Goal: Information Seeking & Learning: Find specific fact

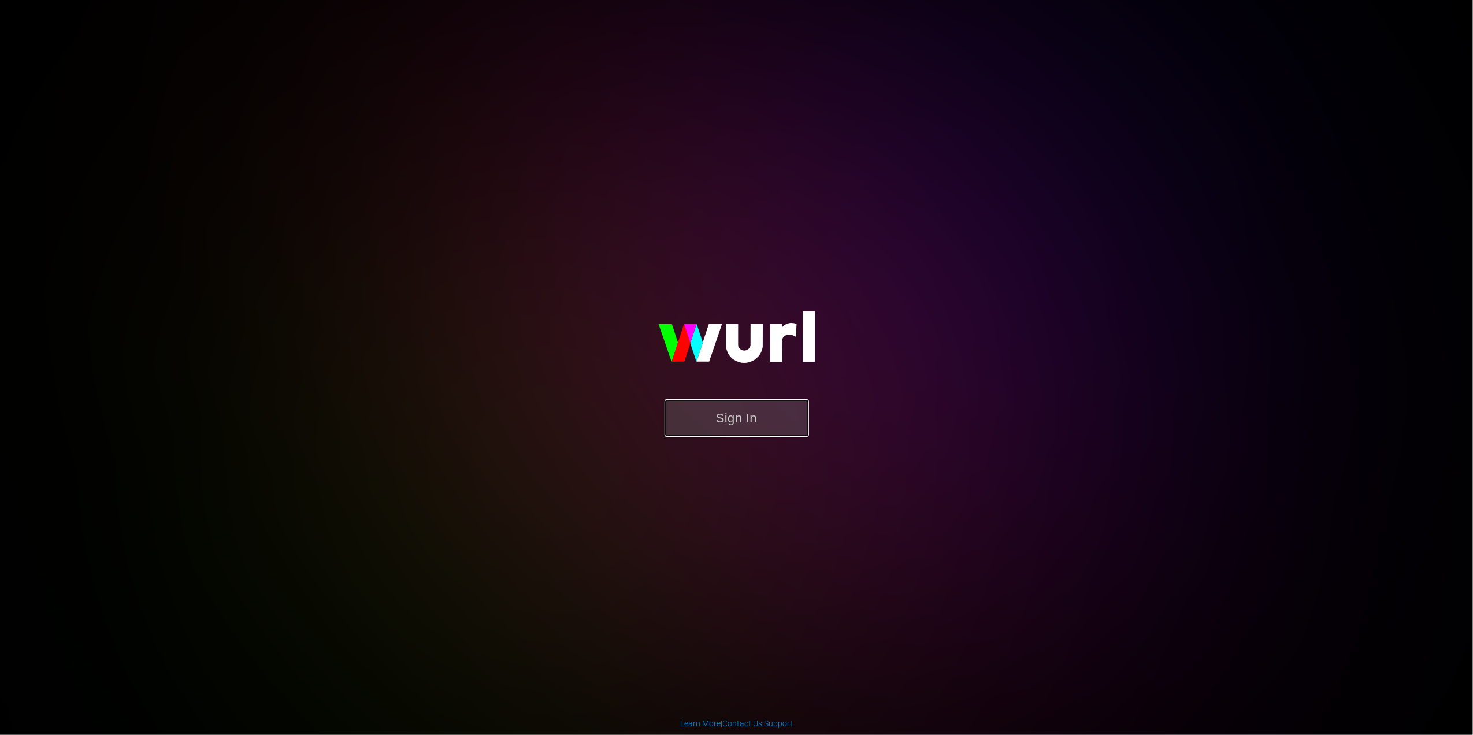
click at [775, 426] on button "Sign In" at bounding box center [736, 418] width 144 height 38
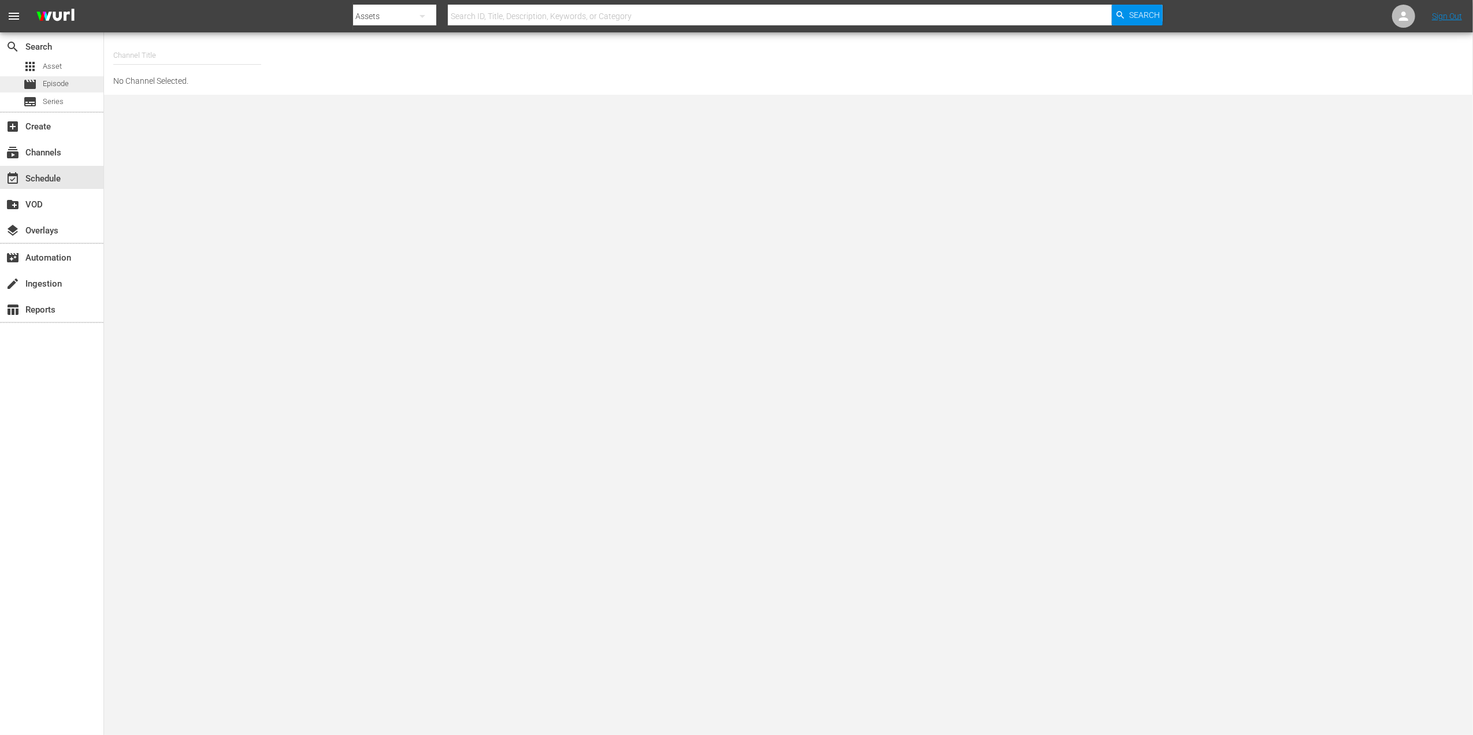
click at [67, 90] on div "movie Episode" at bounding box center [46, 84] width 46 height 16
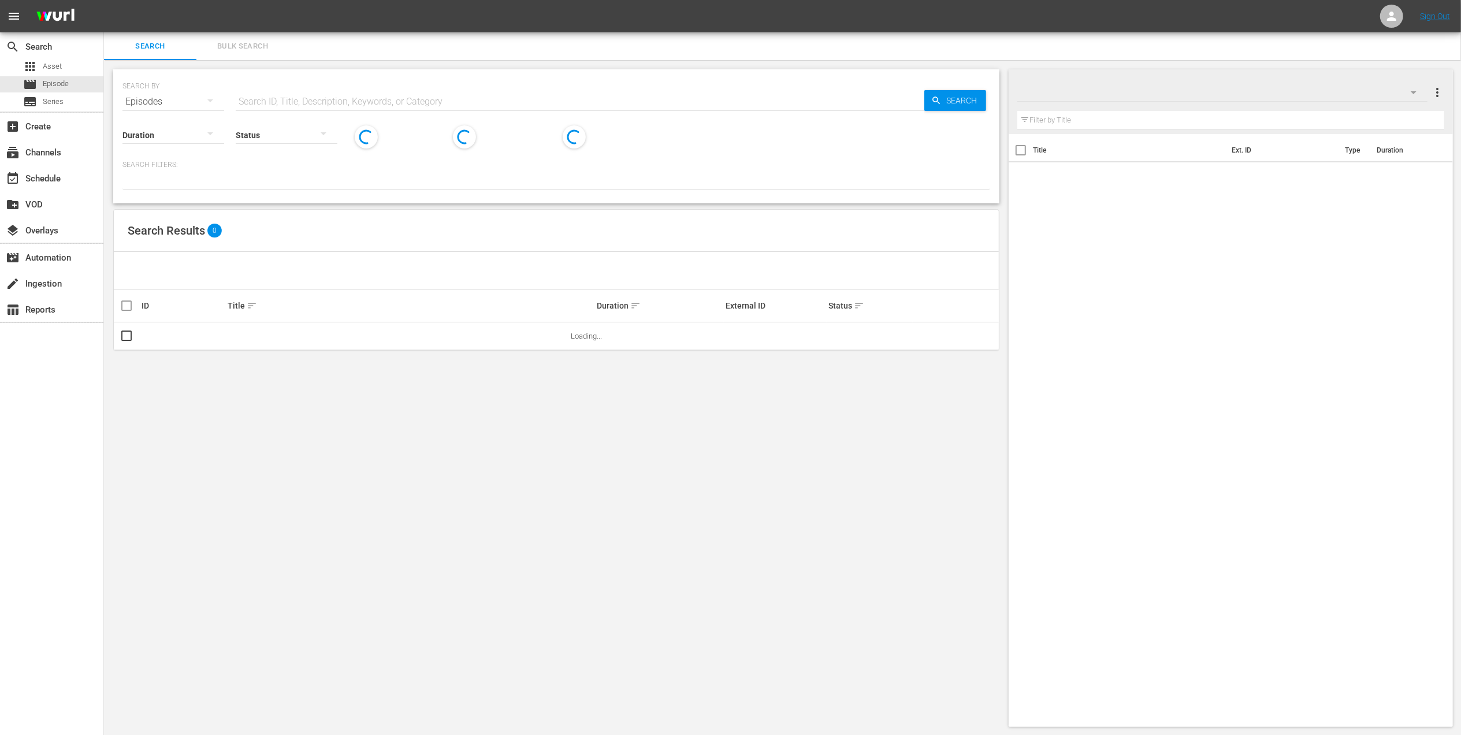
click at [311, 105] on input "text" at bounding box center [580, 102] width 689 height 28
paste input "RAID THE CAGE ([GEOGRAPHIC_DATA]) (2023) 2 EPISODE #0201 # 0201 11405856_U00006…"
type input "RAID THE CAGE ([GEOGRAPHIC_DATA]) (2023) 2 EPISODE #0201 # 0201 11405856_U00006…"
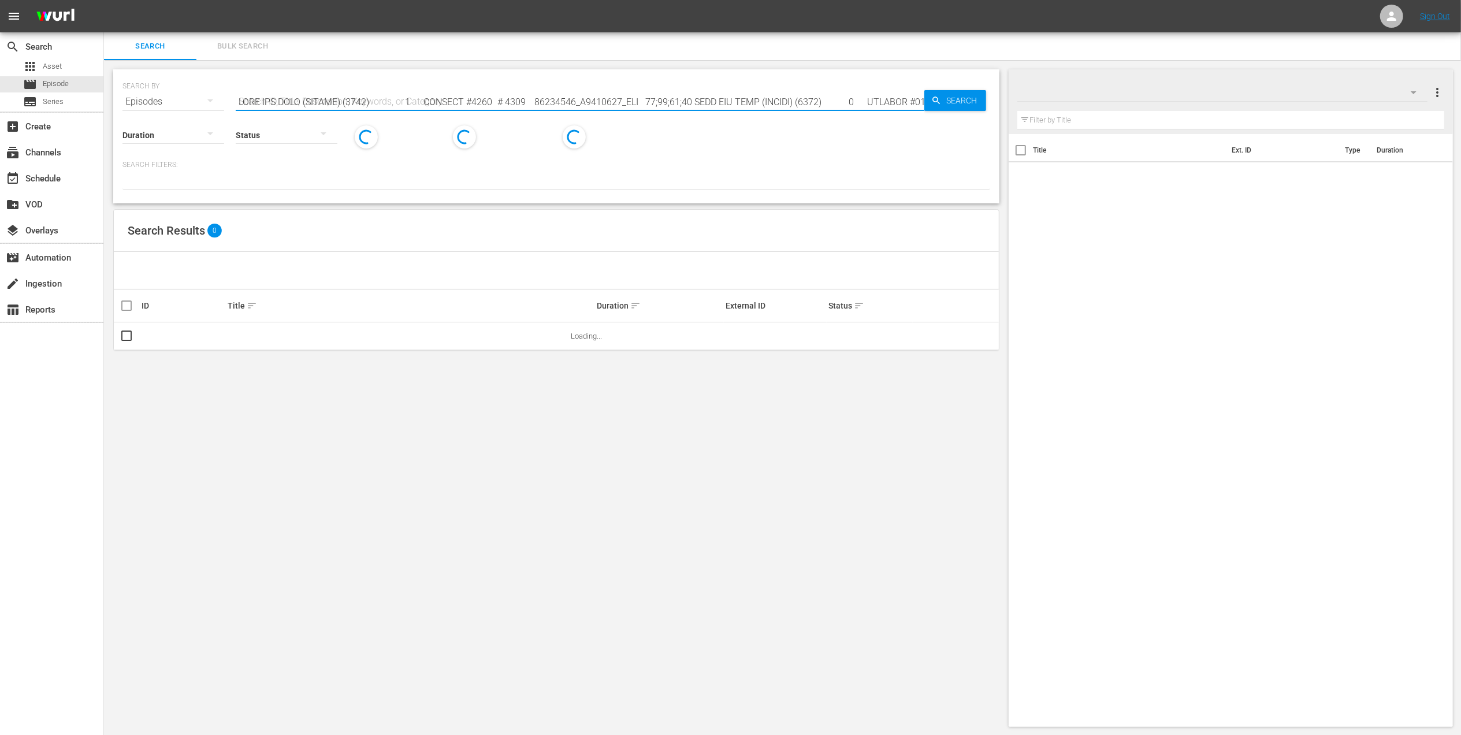
scroll to position [0, 8315]
click at [585, 93] on input "text" at bounding box center [580, 102] width 689 height 28
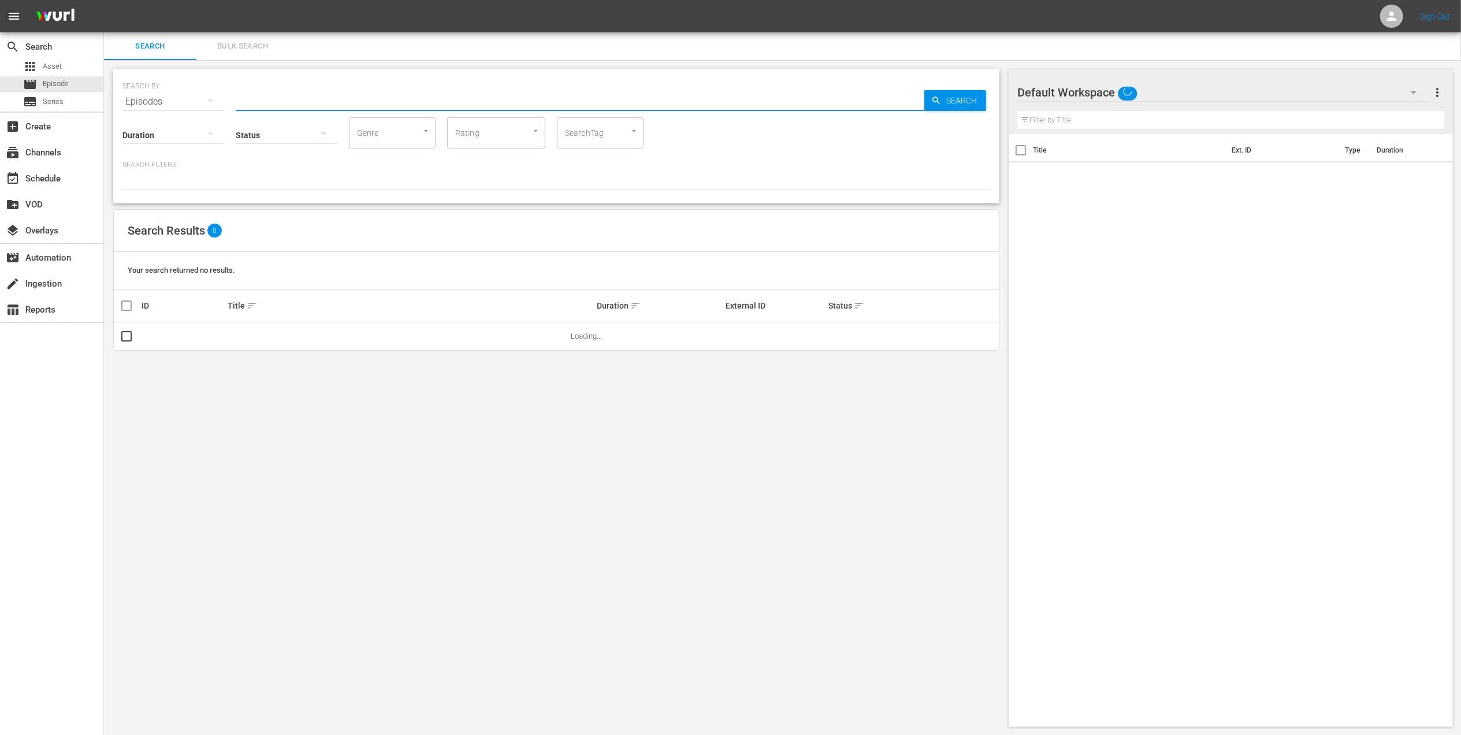
scroll to position [0, 0]
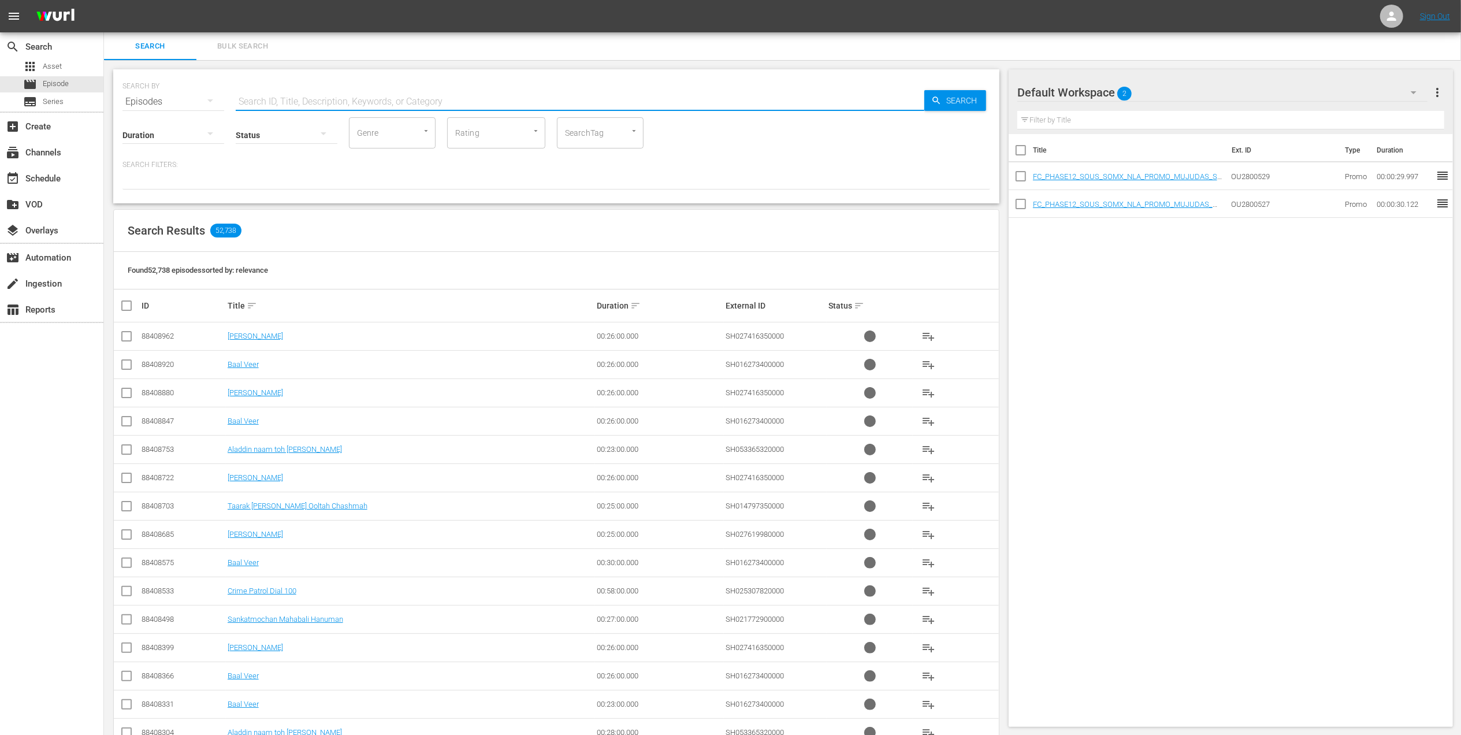
paste input "RAID THE CAGE ([GEOGRAPHIC_DATA]) (2023) 2 EPISODE #0201 # 0201 11405856_U00006…"
type input "RAID THE CAGE ([GEOGRAPHIC_DATA]) (2023) 2 EPISODE #0201 # 0201 11405856_U00006…"
click at [865, 100] on input "text" at bounding box center [580, 102] width 689 height 28
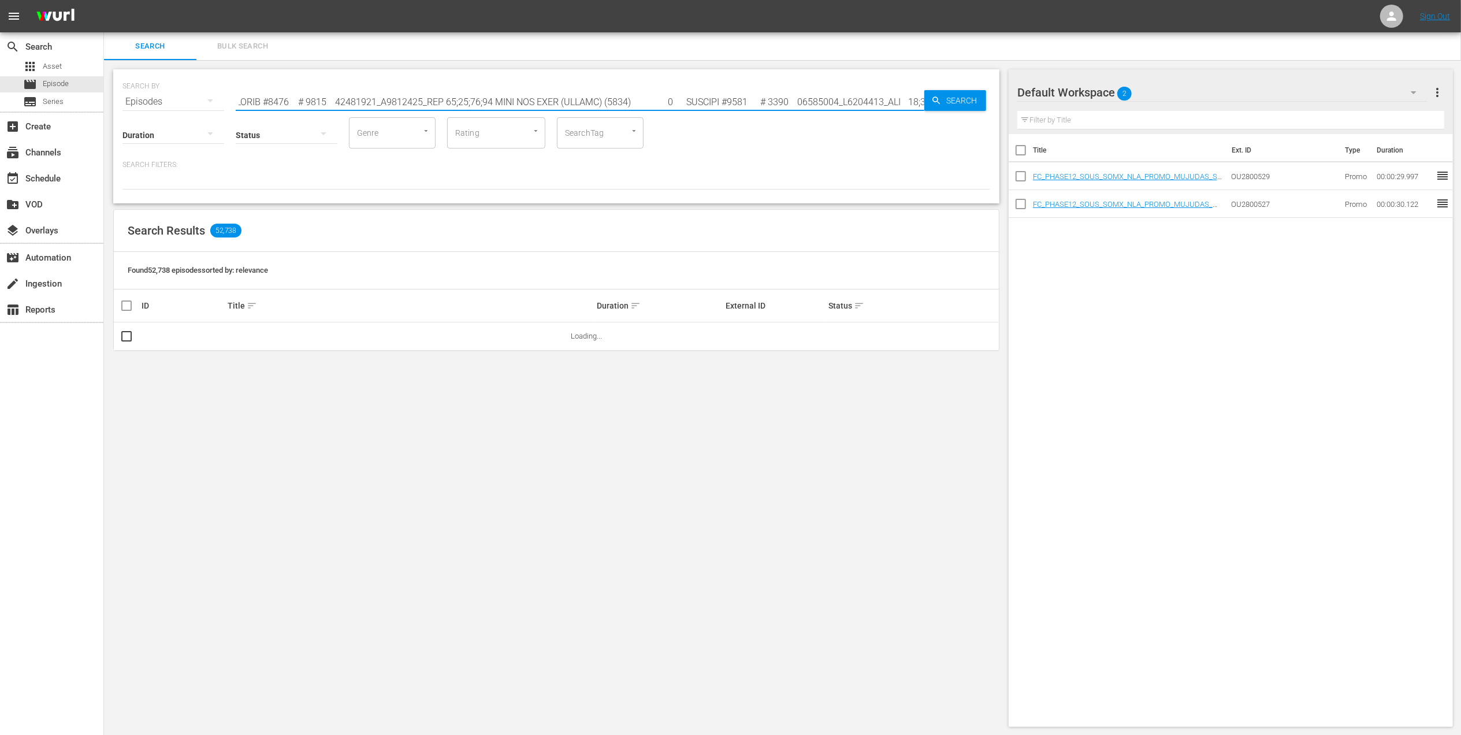
click at [865, 100] on input "text" at bounding box center [580, 102] width 689 height 28
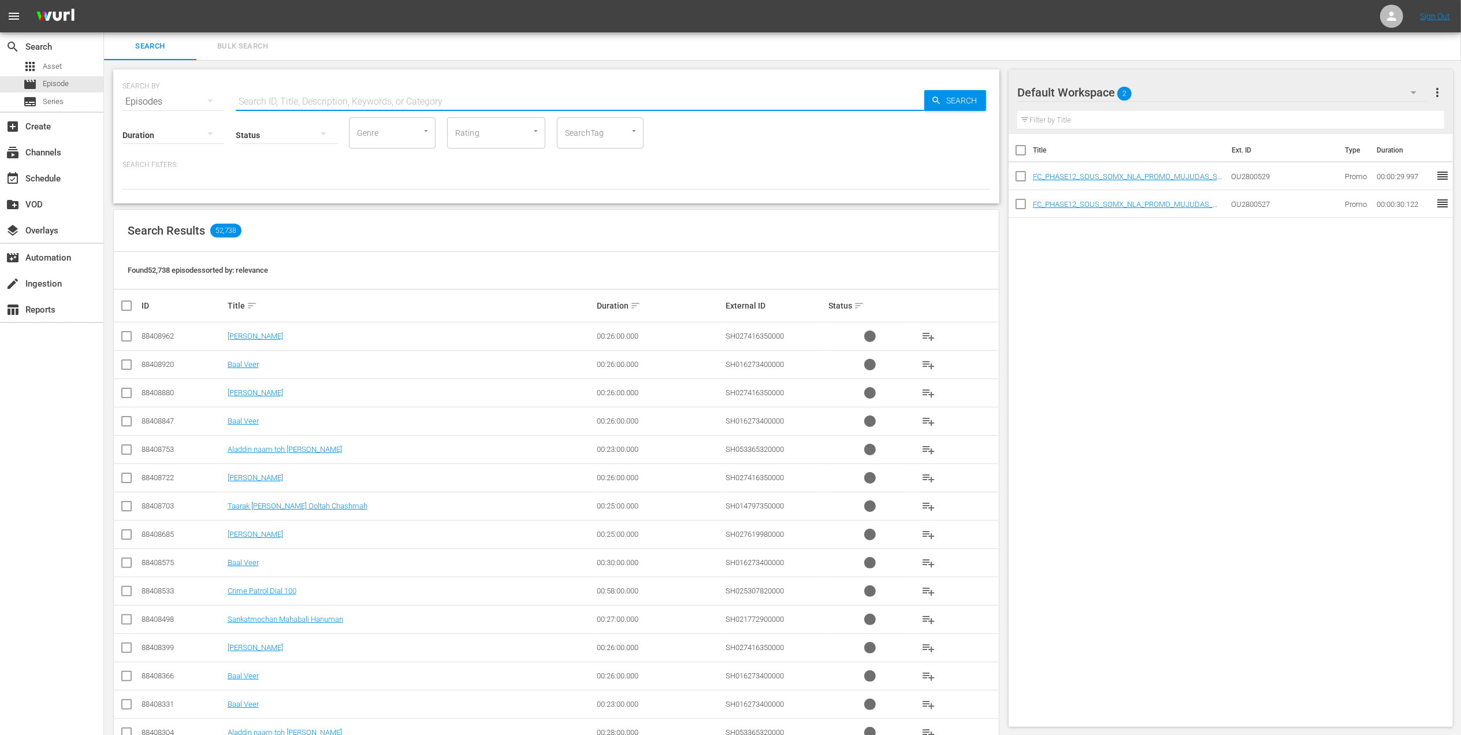
paste input "U6000035"
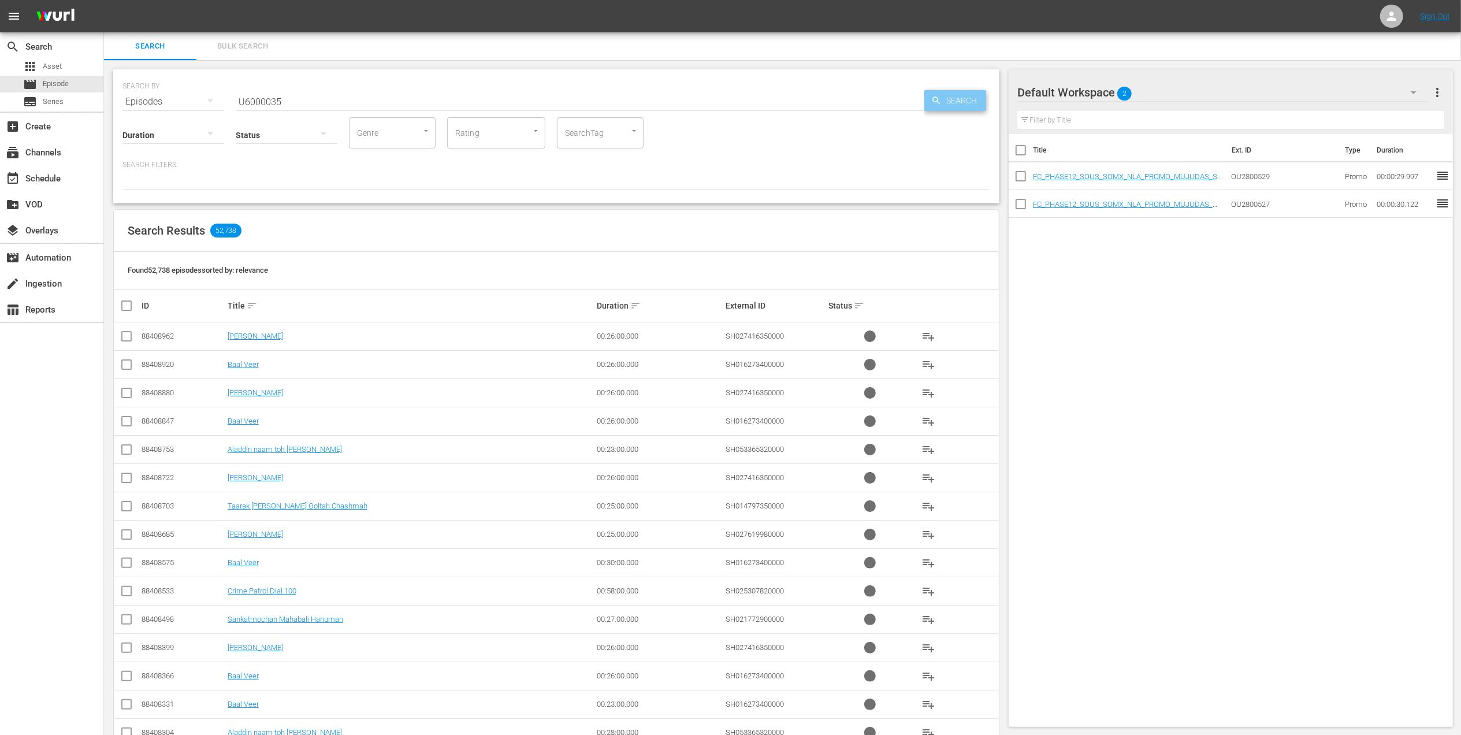
click at [969, 103] on span "Search" at bounding box center [964, 100] width 44 height 21
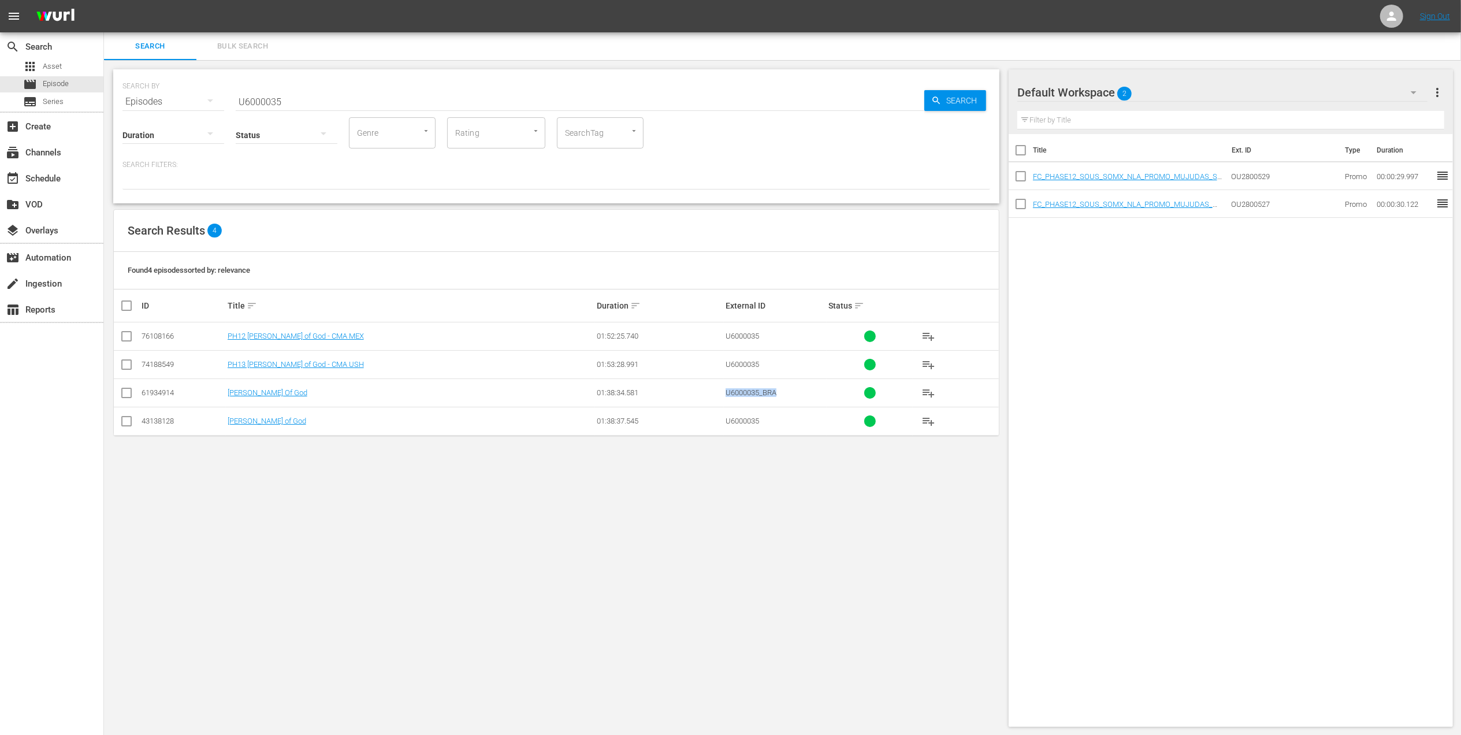
drag, startPoint x: 724, startPoint y: 394, endPoint x: 782, endPoint y: 392, distance: 58.4
click at [782, 392] on td "U6000035_BRA" at bounding box center [775, 392] width 103 height 28
drag, startPoint x: 782, startPoint y: 392, endPoint x: 770, endPoint y: 392, distance: 12.7
copy span "U6000035_BRA"
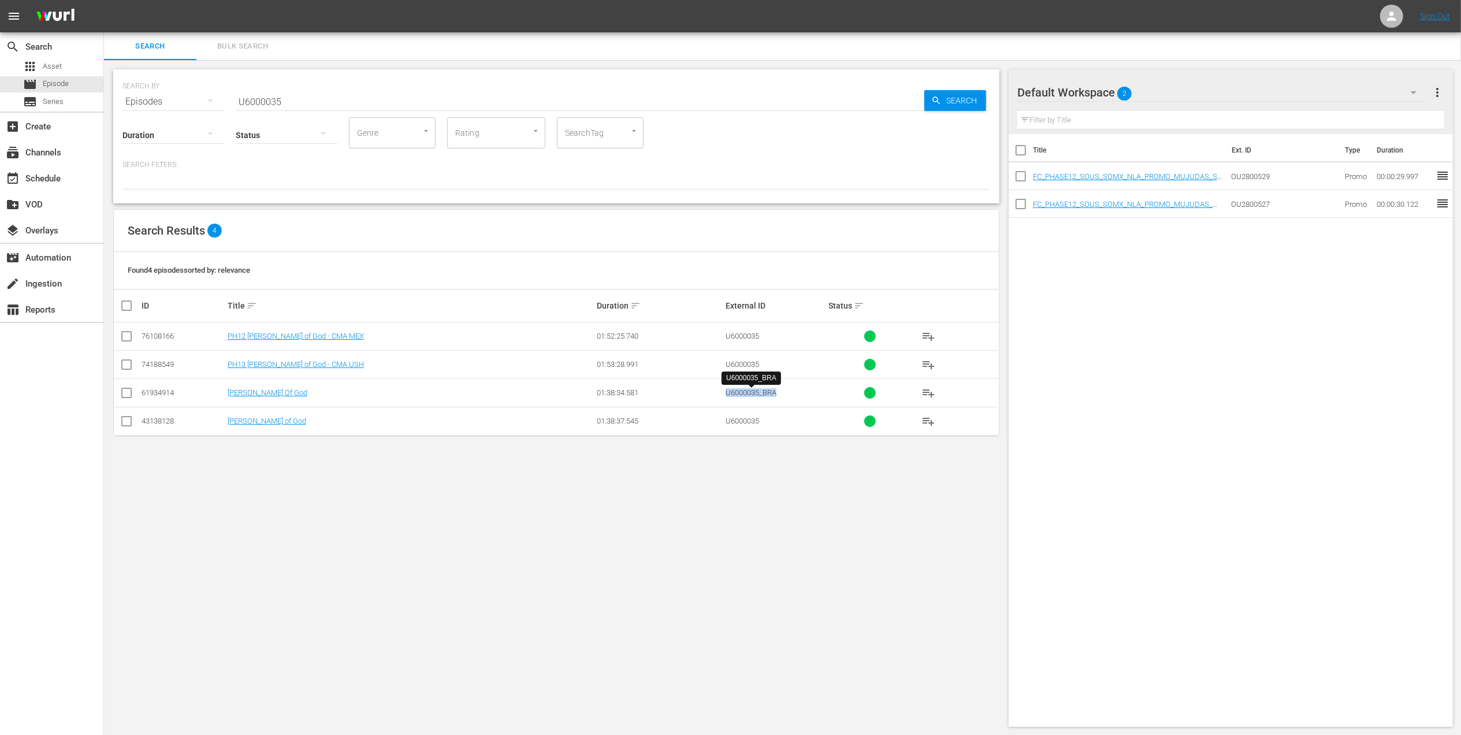
copy span "U6000035_BRA"
click at [726, 396] on span "U6000035_BRA" at bounding box center [751, 392] width 51 height 9
click at [250, 104] on input "U6000035" at bounding box center [580, 102] width 689 height 28
paste input "220"
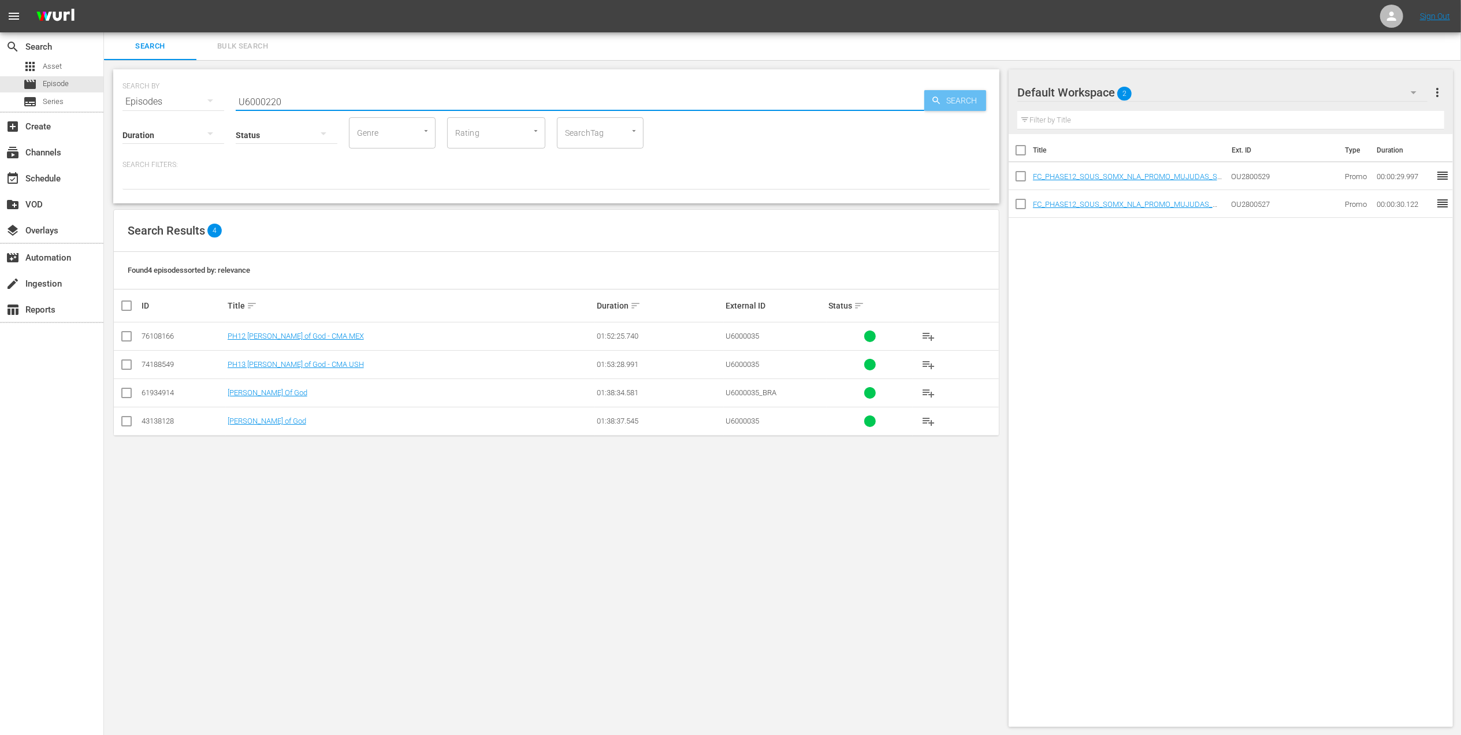
type input "U6000220"
click at [944, 100] on span "Search" at bounding box center [964, 100] width 44 height 21
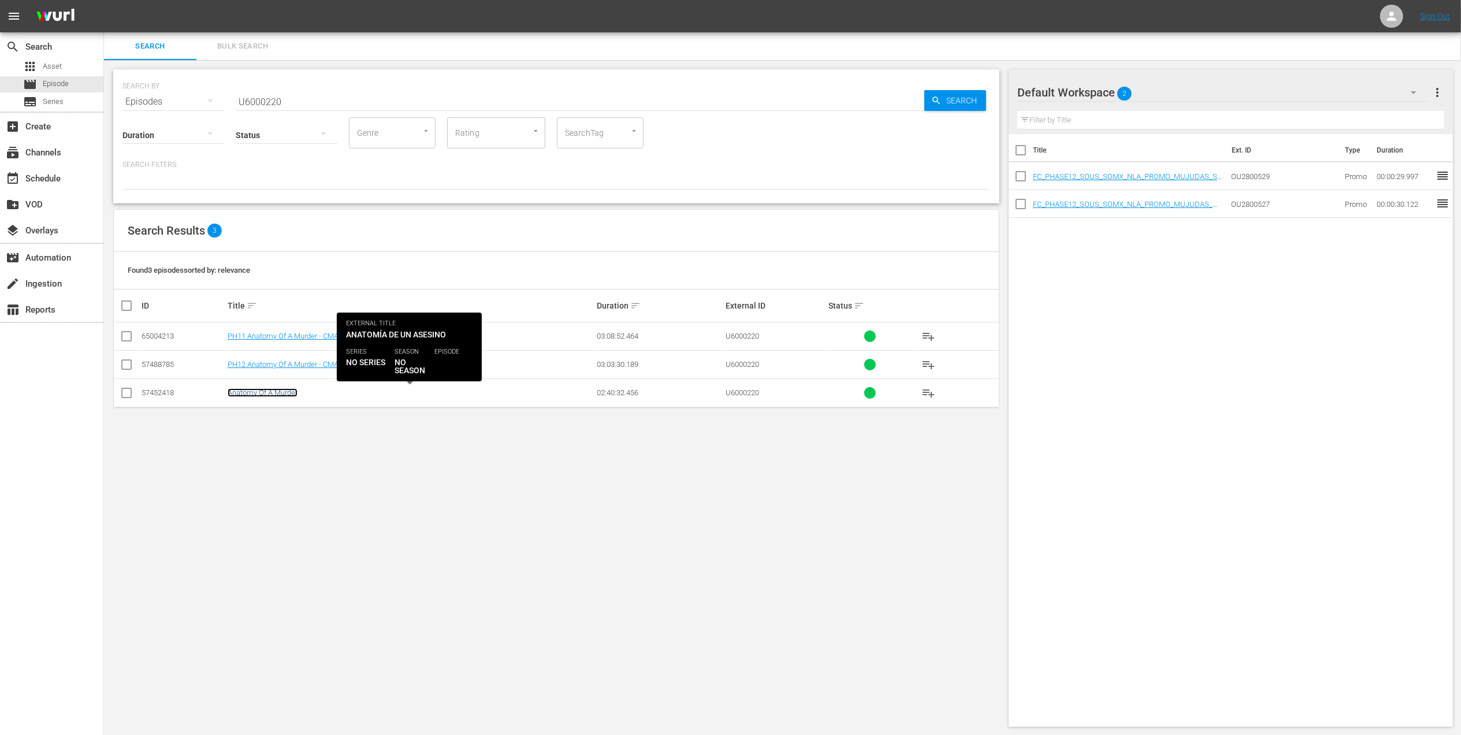
click at [270, 394] on link "Anatomy Of A Murder" at bounding box center [263, 392] width 70 height 9
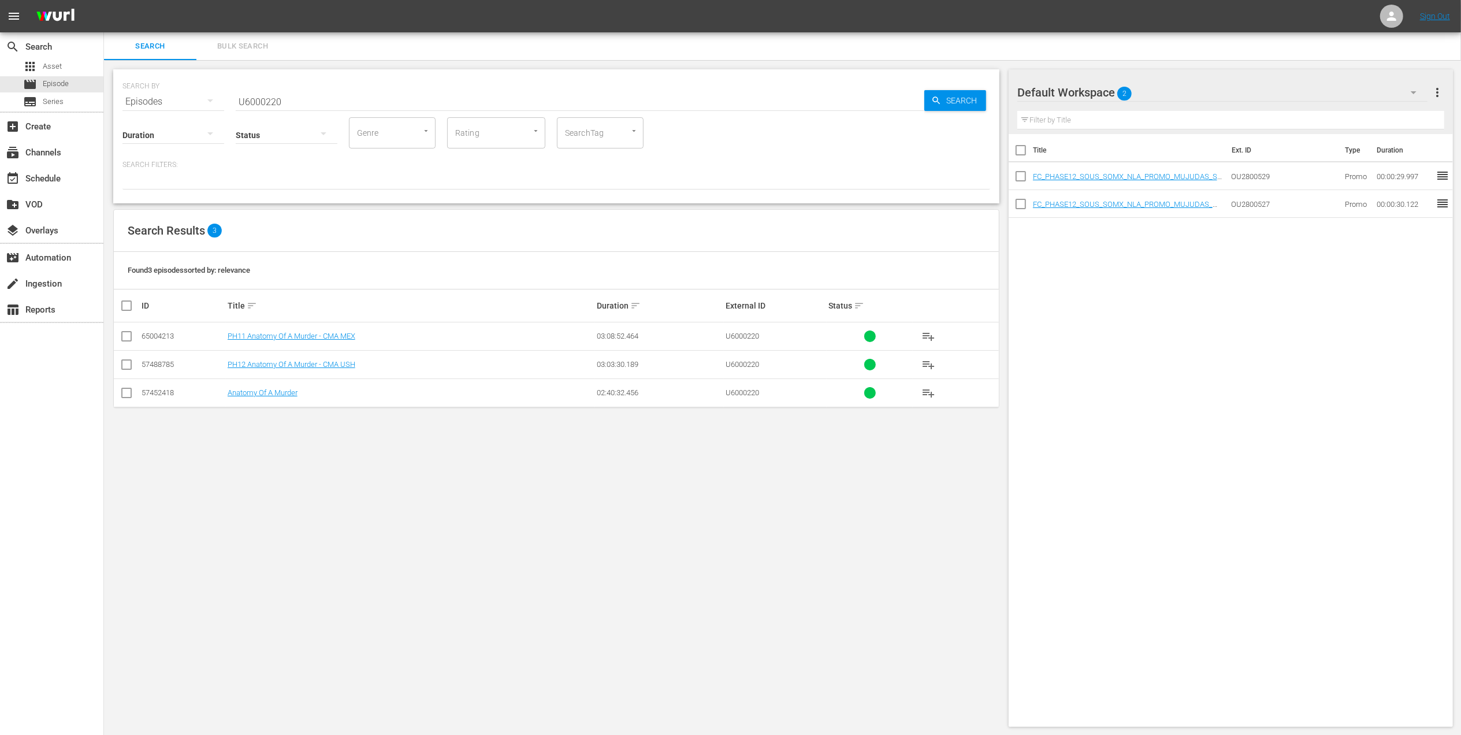
drag, startPoint x: 374, startPoint y: 121, endPoint x: 325, endPoint y: 112, distance: 50.5
click at [329, 116] on div "Duration Status Genre Genre Rating Rating SearchTag SearchTag" at bounding box center [556, 132] width 868 height 33
click at [303, 104] on input "U6000220" at bounding box center [580, 102] width 689 height 28
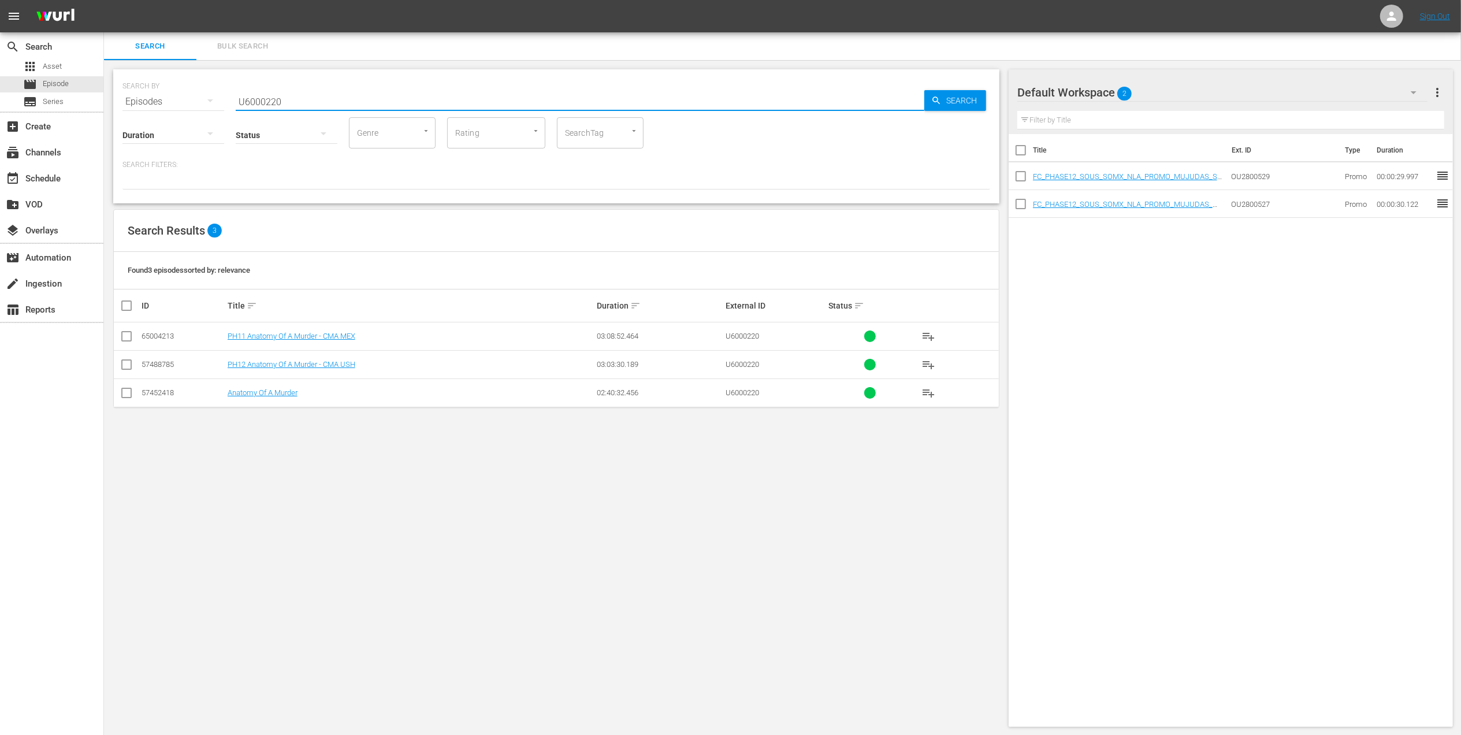
paste input "_BRA_A14"
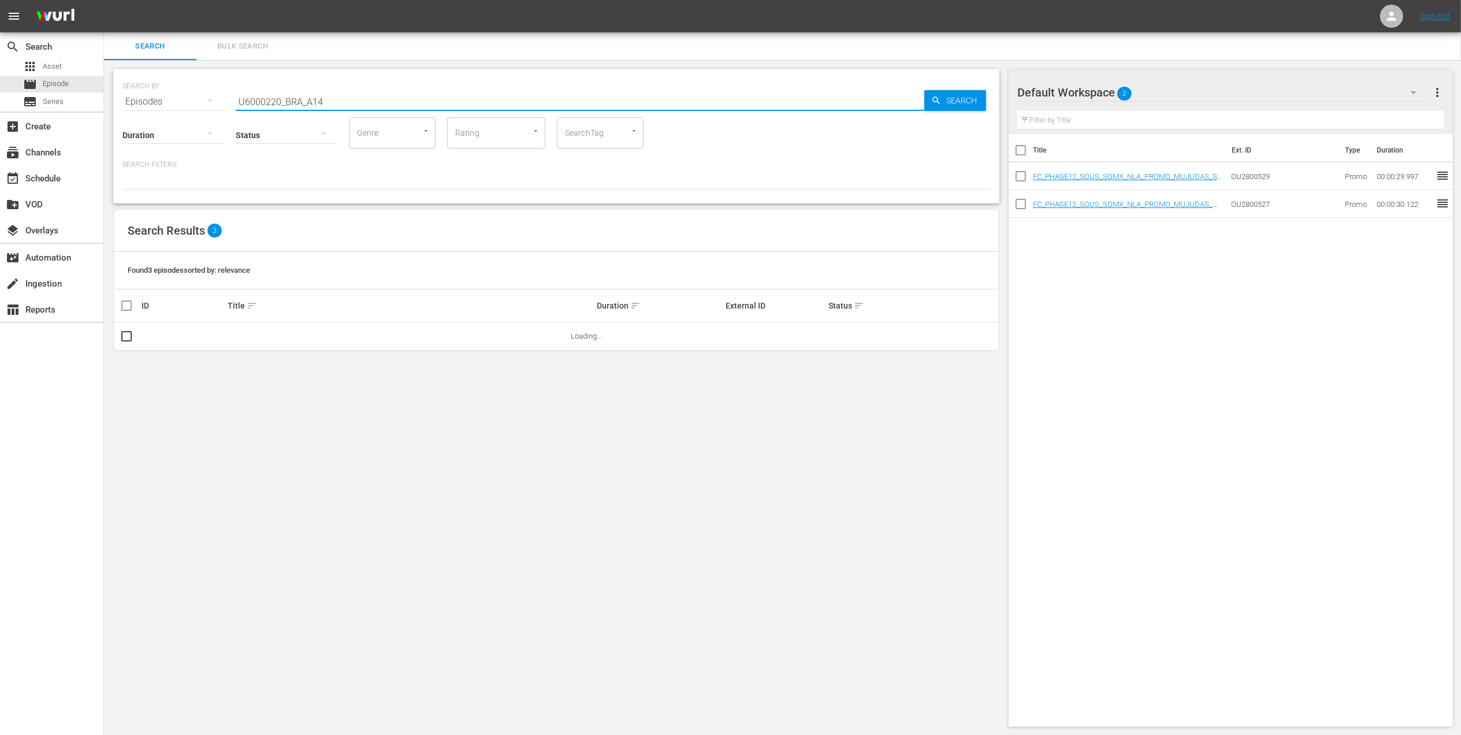
drag, startPoint x: 314, startPoint y: 104, endPoint x: 305, endPoint y: 103, distance: 9.3
click at [305, 103] on input "U6000220_BRA_A14" at bounding box center [580, 102] width 689 height 28
drag, startPoint x: 305, startPoint y: 103, endPoint x: 281, endPoint y: 106, distance: 24.5
click at [281, 106] on div "SEARCH BY Search By Episodes Search ID, Title, Description, Keywords, or Catego…" at bounding box center [556, 136] width 886 height 134
type input "U6000220"
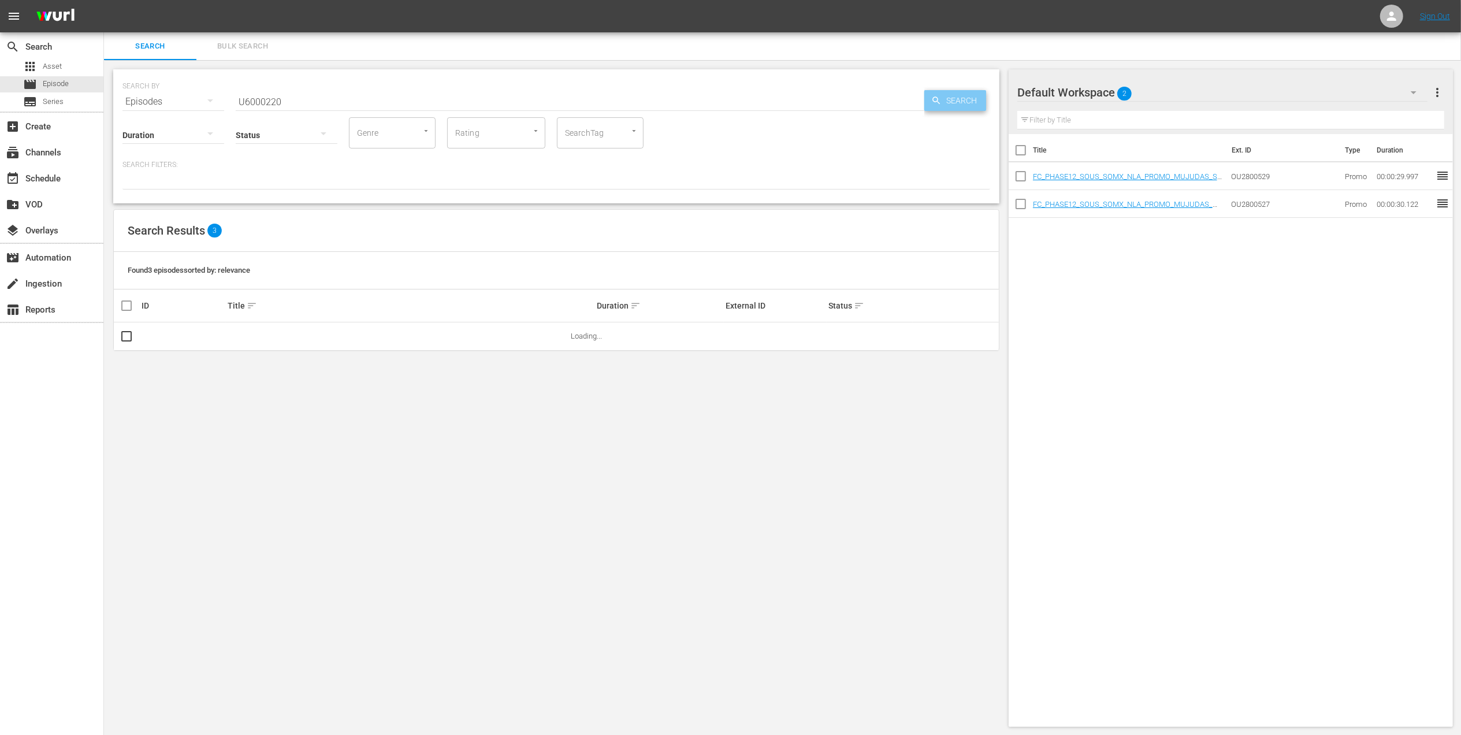
click at [946, 107] on span "Search" at bounding box center [964, 100] width 44 height 21
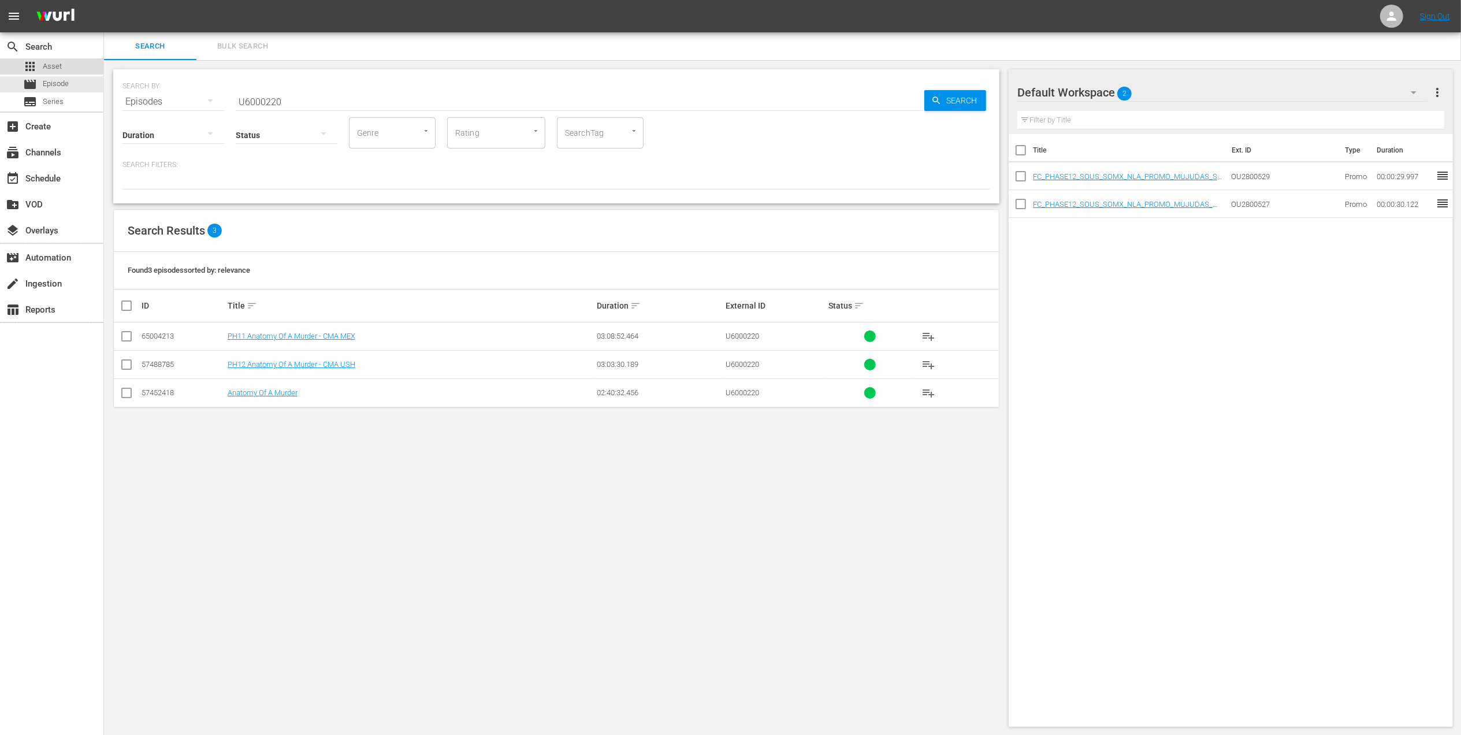
click at [65, 68] on div "apps Asset" at bounding box center [51, 66] width 103 height 16
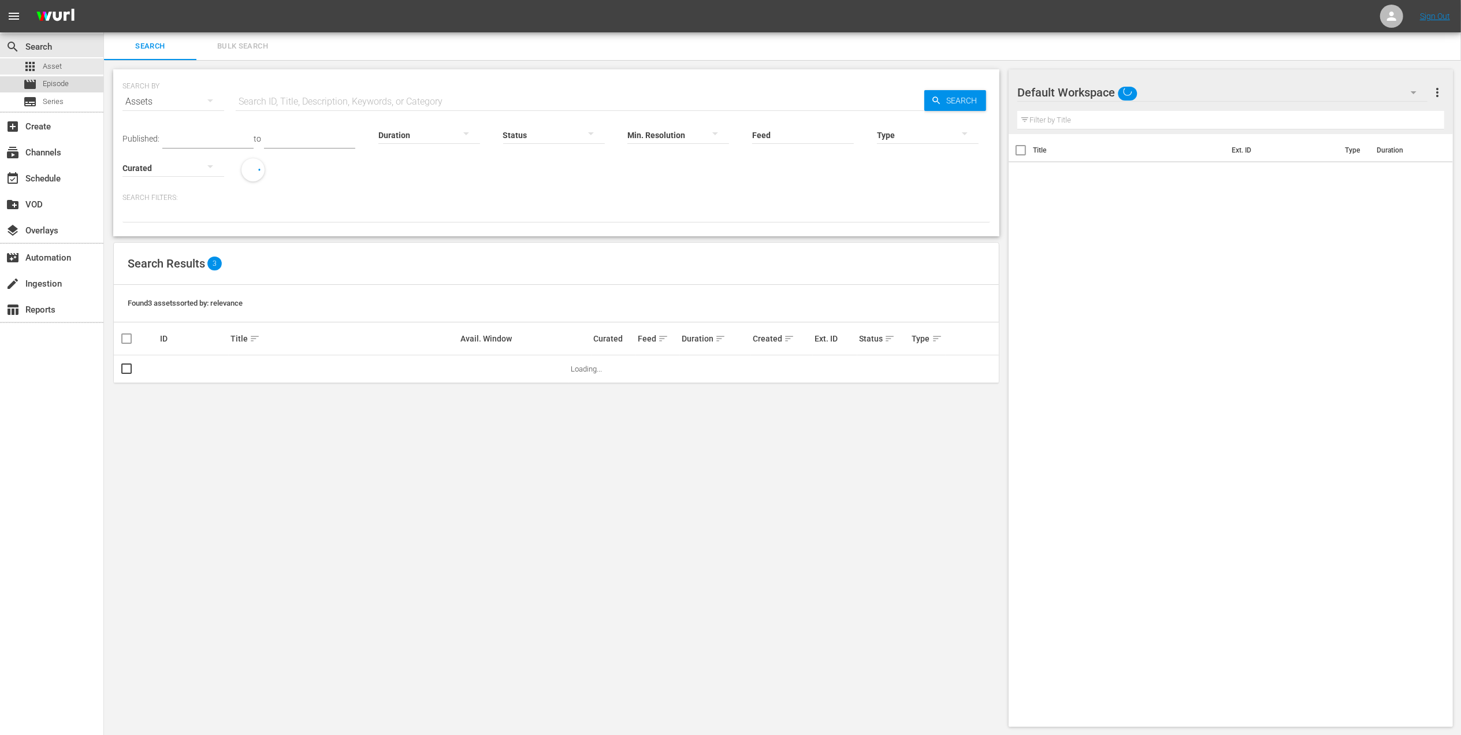
click at [68, 81] on span "Episode" at bounding box center [56, 84] width 26 height 12
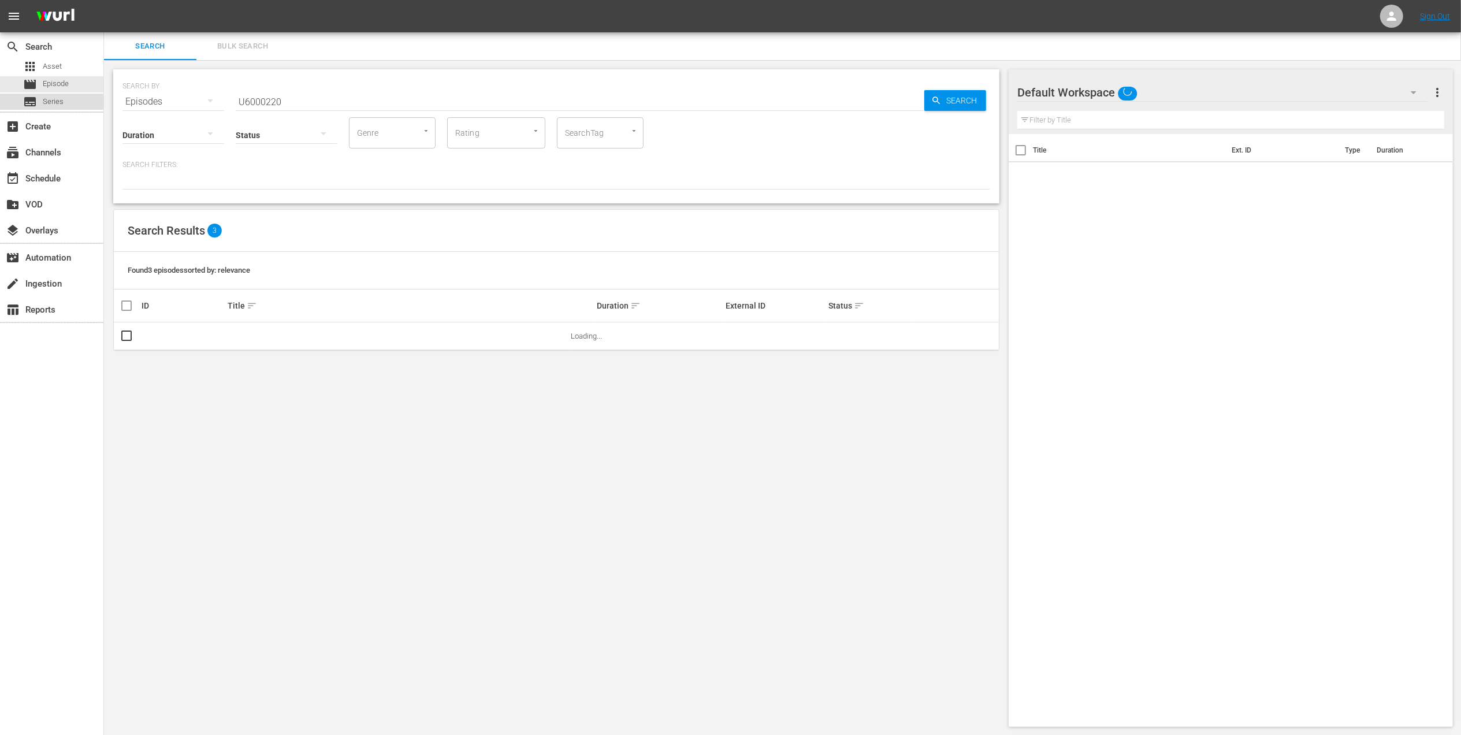
click at [88, 99] on div "subtitles Series" at bounding box center [51, 102] width 103 height 16
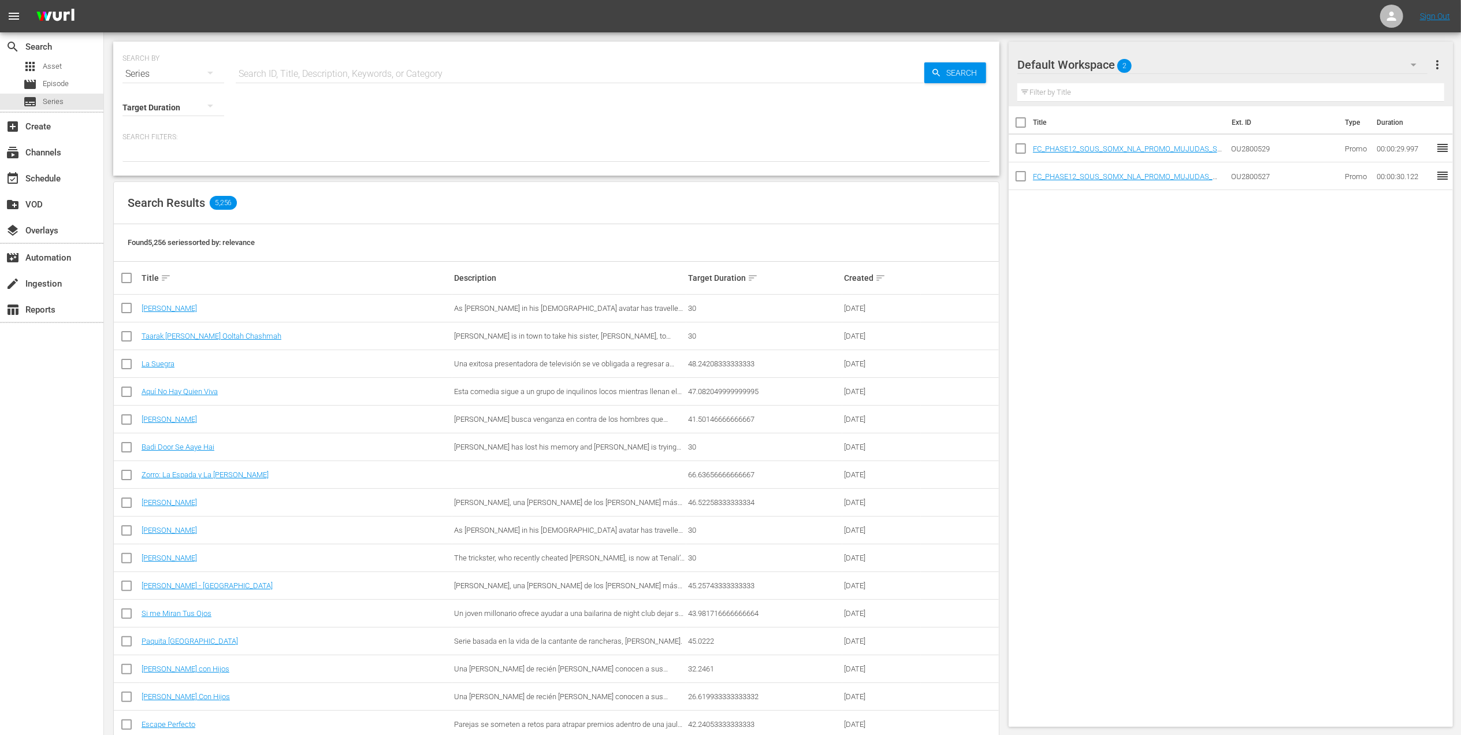
click at [254, 68] on input "text" at bounding box center [580, 74] width 689 height 28
paste input "U6000035_BRA_18"
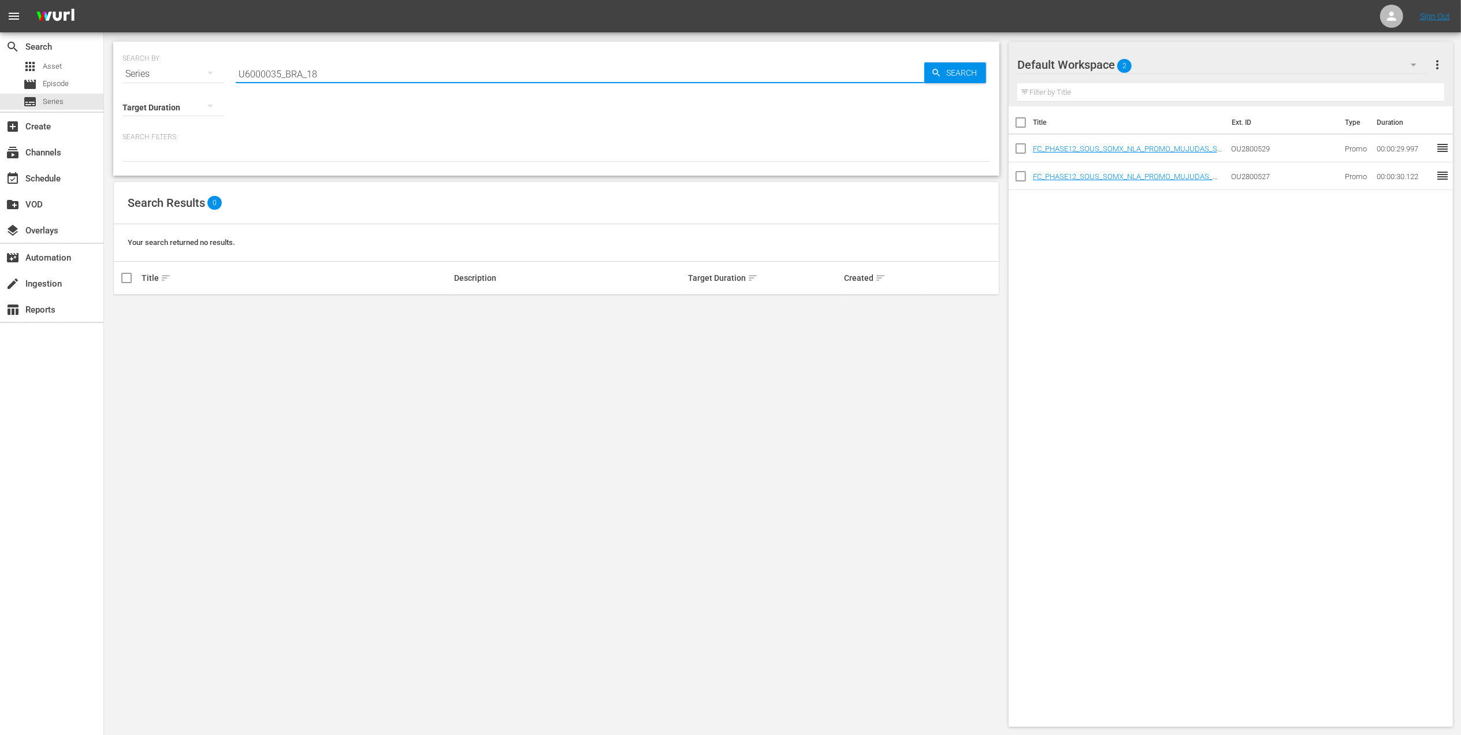
drag, startPoint x: 387, startPoint y: 75, endPoint x: 283, endPoint y: 73, distance: 104.0
click at [283, 73] on input "U6000035_BRA_18" at bounding box center [580, 74] width 689 height 28
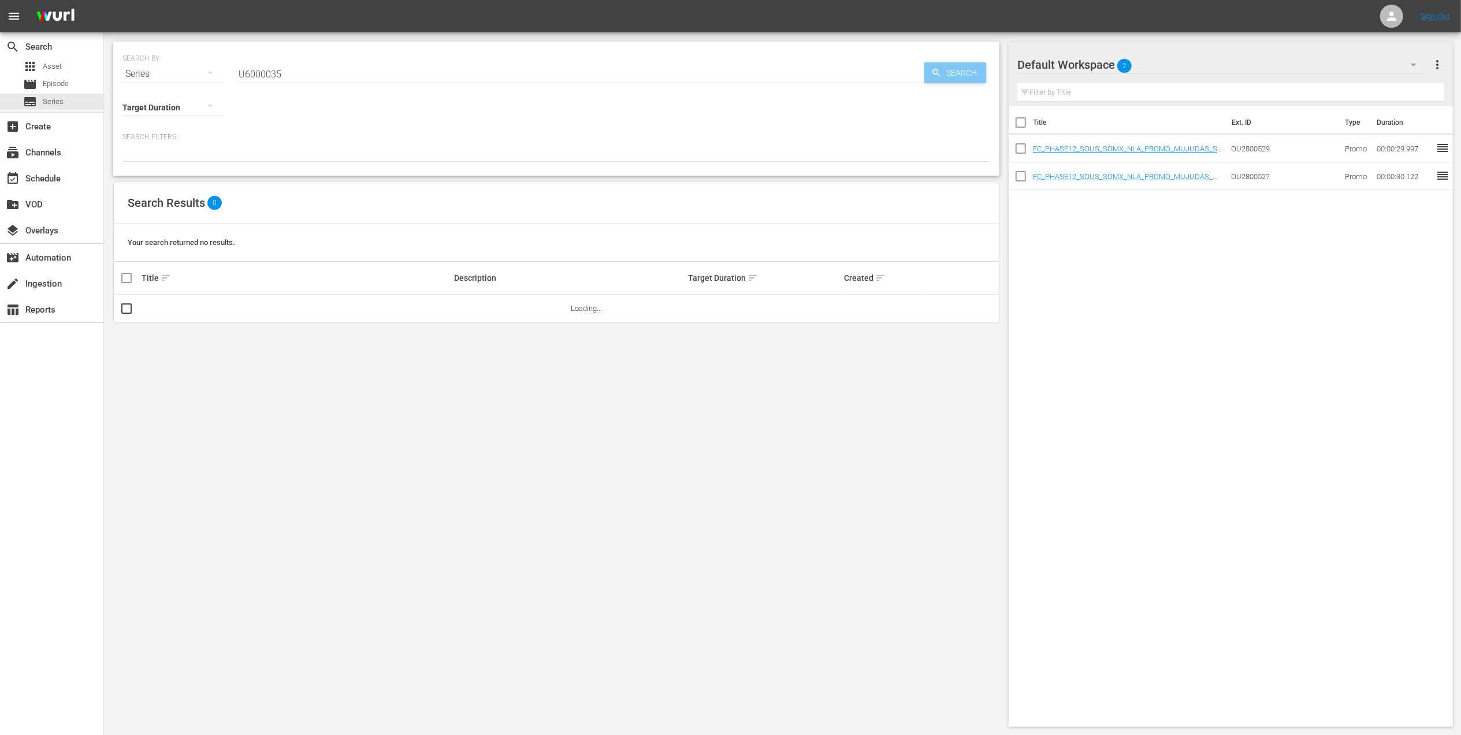
click at [948, 77] on span "Search" at bounding box center [964, 72] width 44 height 21
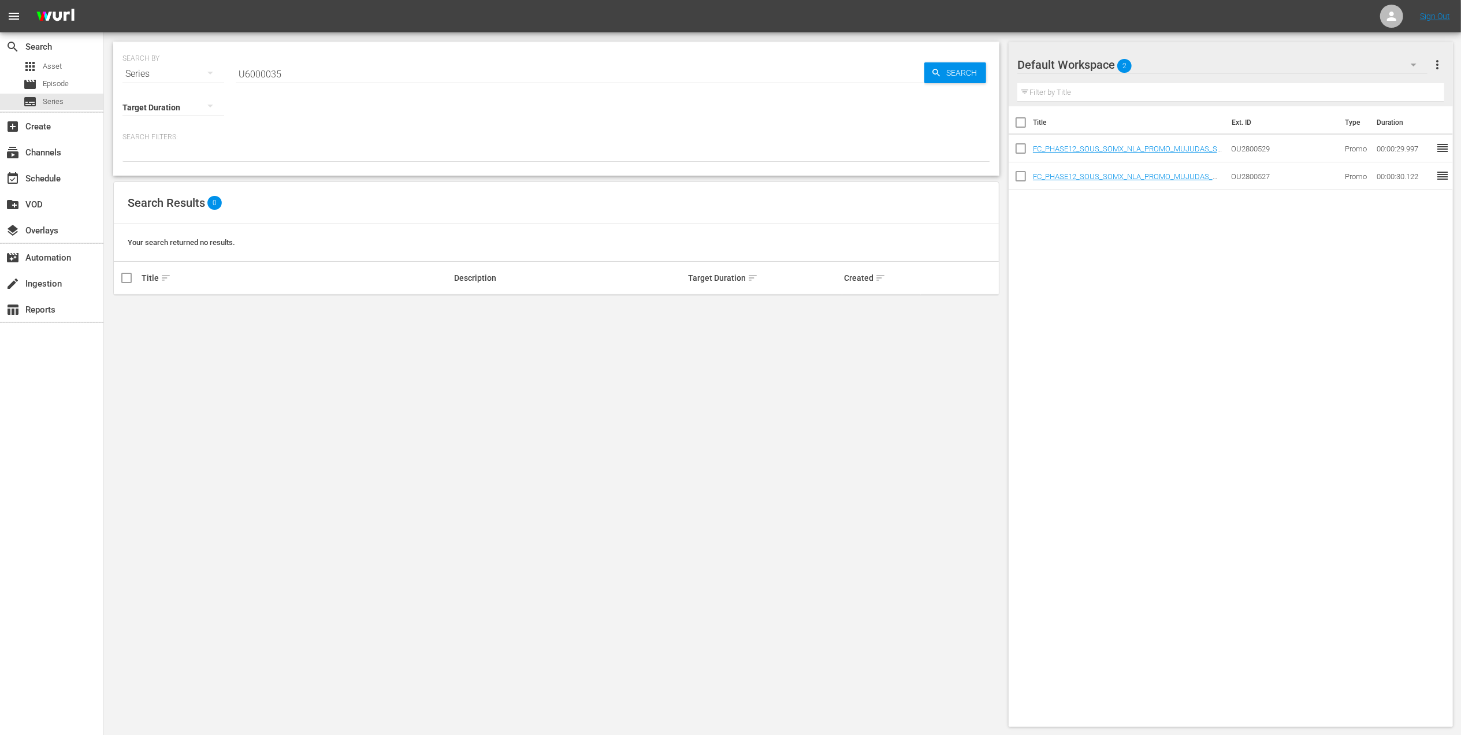
click at [303, 77] on input "U6000035" at bounding box center [580, 74] width 689 height 28
type input "U6000035_BRA_18"
click at [956, 75] on span "Search" at bounding box center [964, 72] width 44 height 21
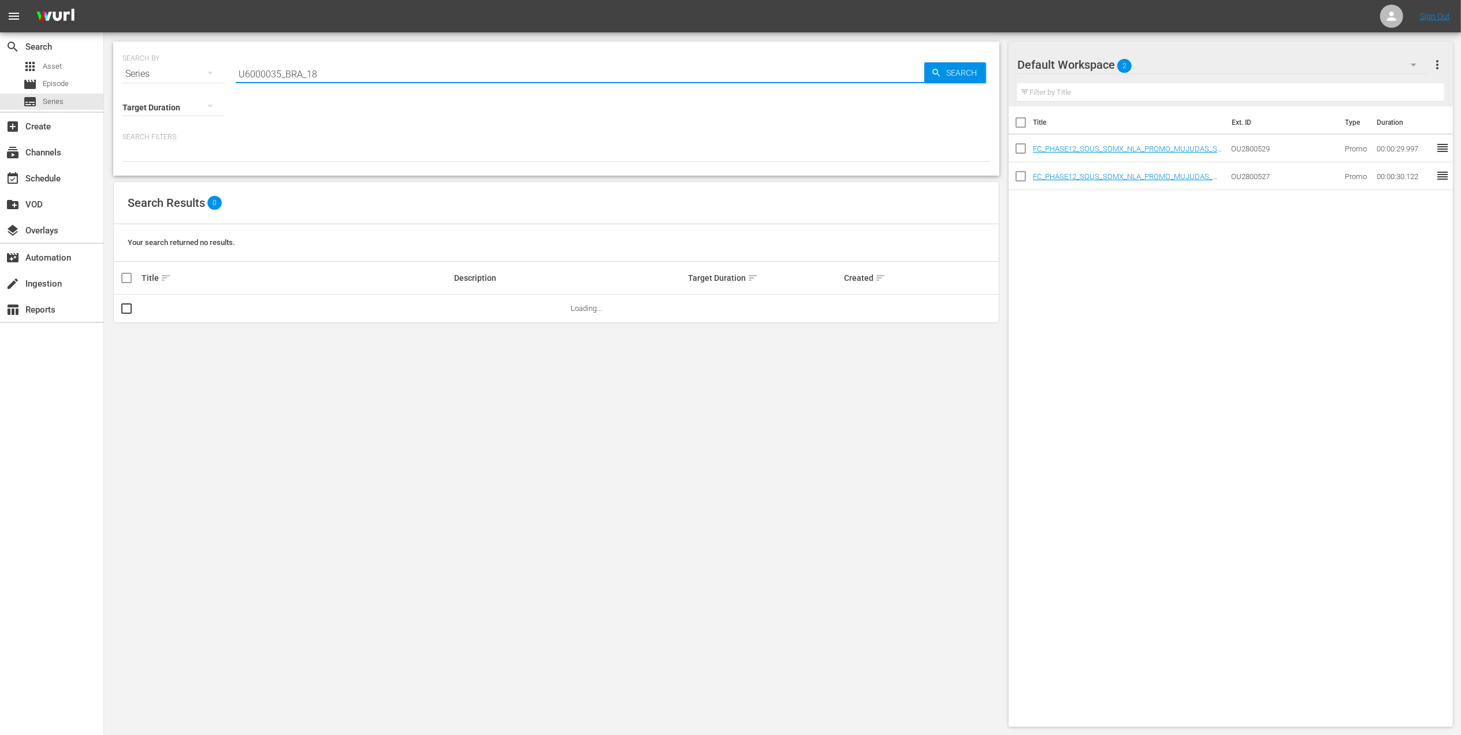
click at [328, 70] on input "U6000035_BRA_18" at bounding box center [580, 74] width 689 height 28
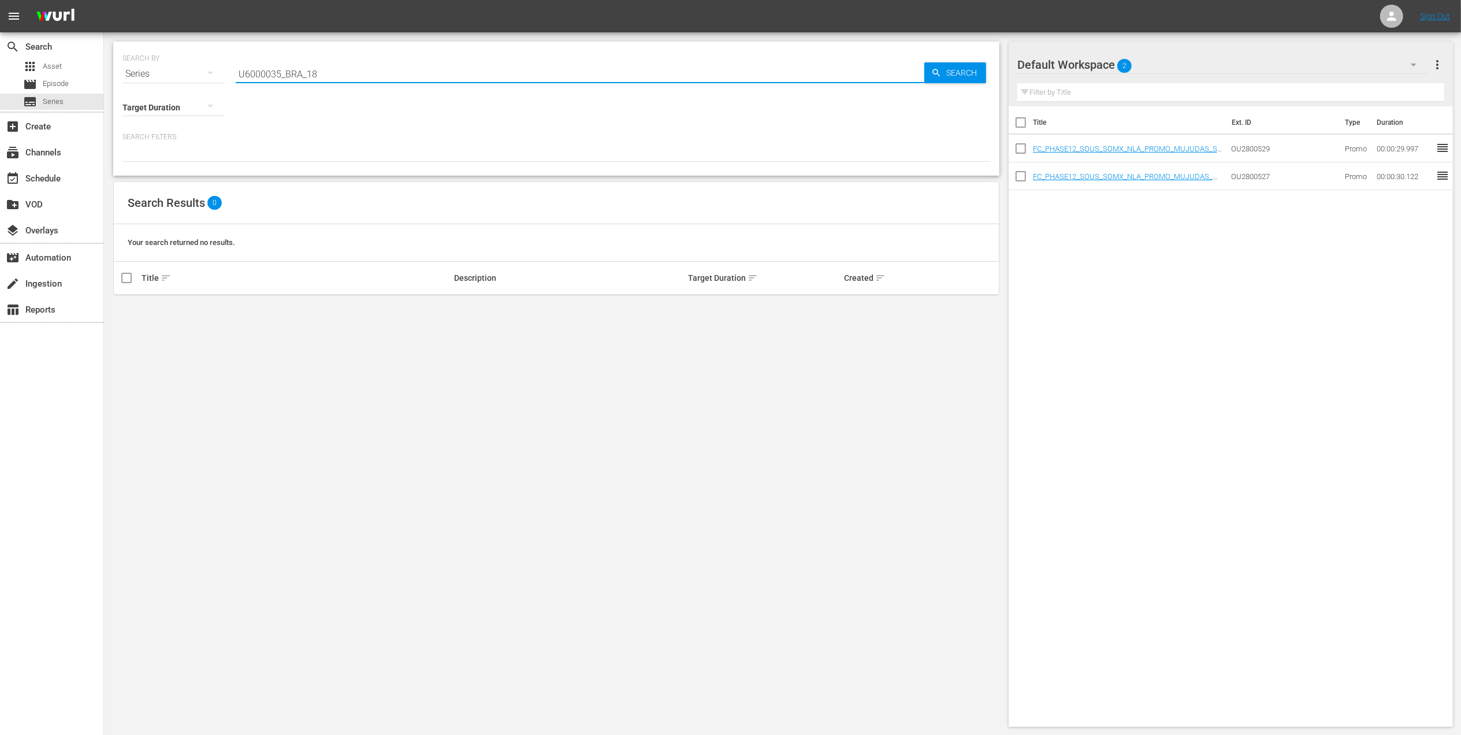
drag, startPoint x: 326, startPoint y: 73, endPoint x: 211, endPoint y: 87, distance: 115.8
click at [211, 87] on div "SEARCH BY Search By Series Search ID, Title, Description, Keywords, or Category…" at bounding box center [556, 109] width 886 height 134
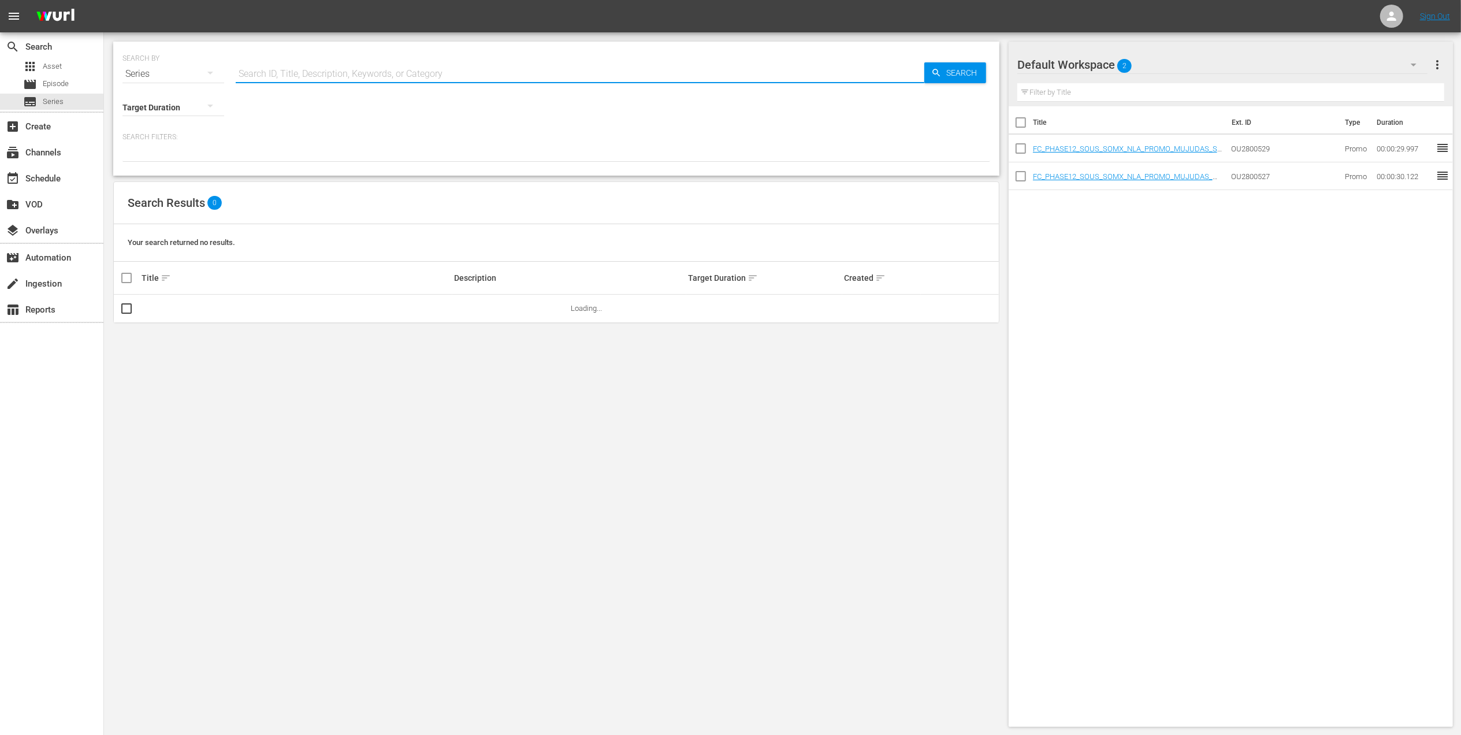
paste input "U6000035_BRA_18"
type input "U6000035"
click at [349, 70] on input "U6000035" at bounding box center [580, 74] width 689 height 28
drag, startPoint x: 349, startPoint y: 70, endPoint x: 315, endPoint y: 69, distance: 34.1
click at [315, 69] on input "U6000035" at bounding box center [580, 74] width 689 height 28
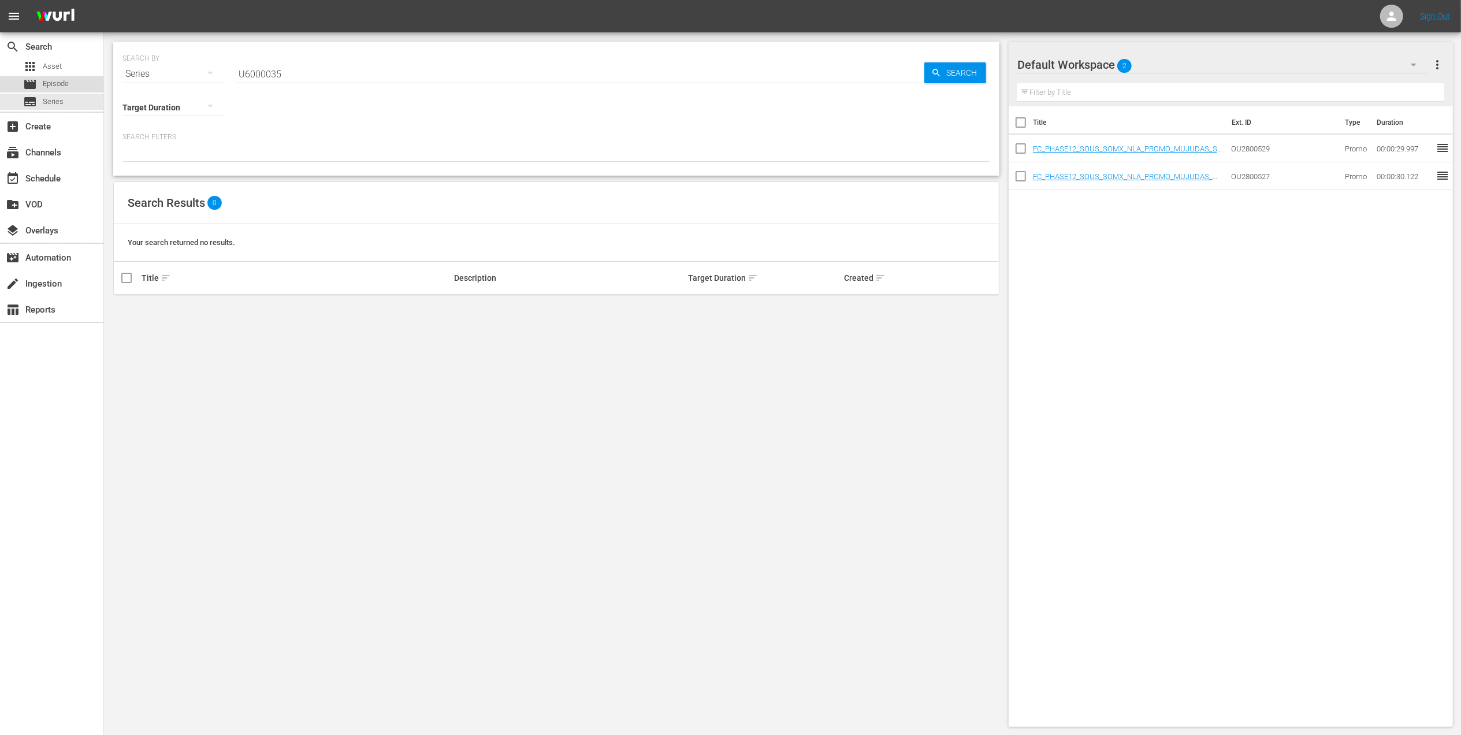
click at [83, 81] on div "movie Episode" at bounding box center [51, 84] width 103 height 16
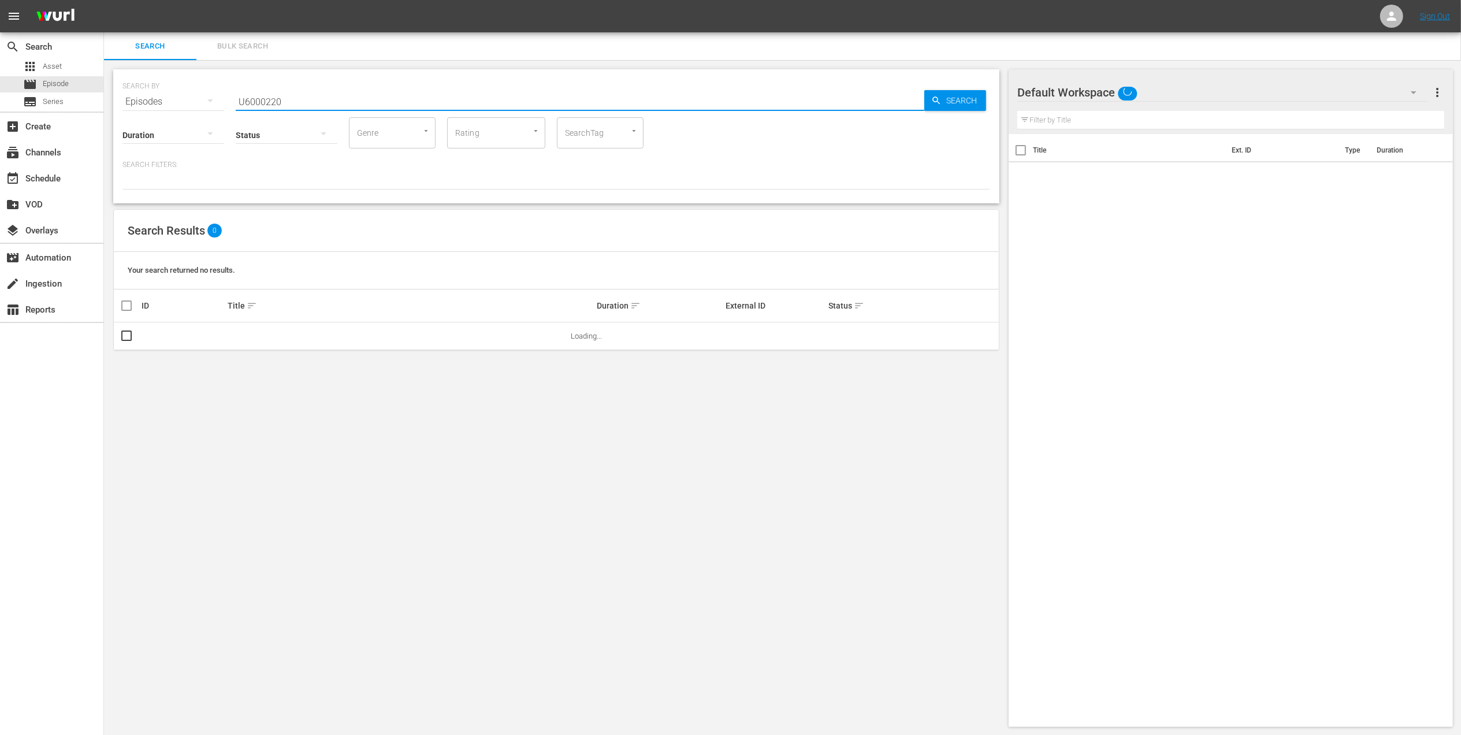
click at [271, 91] on input "U6000220" at bounding box center [580, 102] width 689 height 28
paste input "035_BRA_18"
drag, startPoint x: 299, startPoint y: 107, endPoint x: 280, endPoint y: 109, distance: 18.5
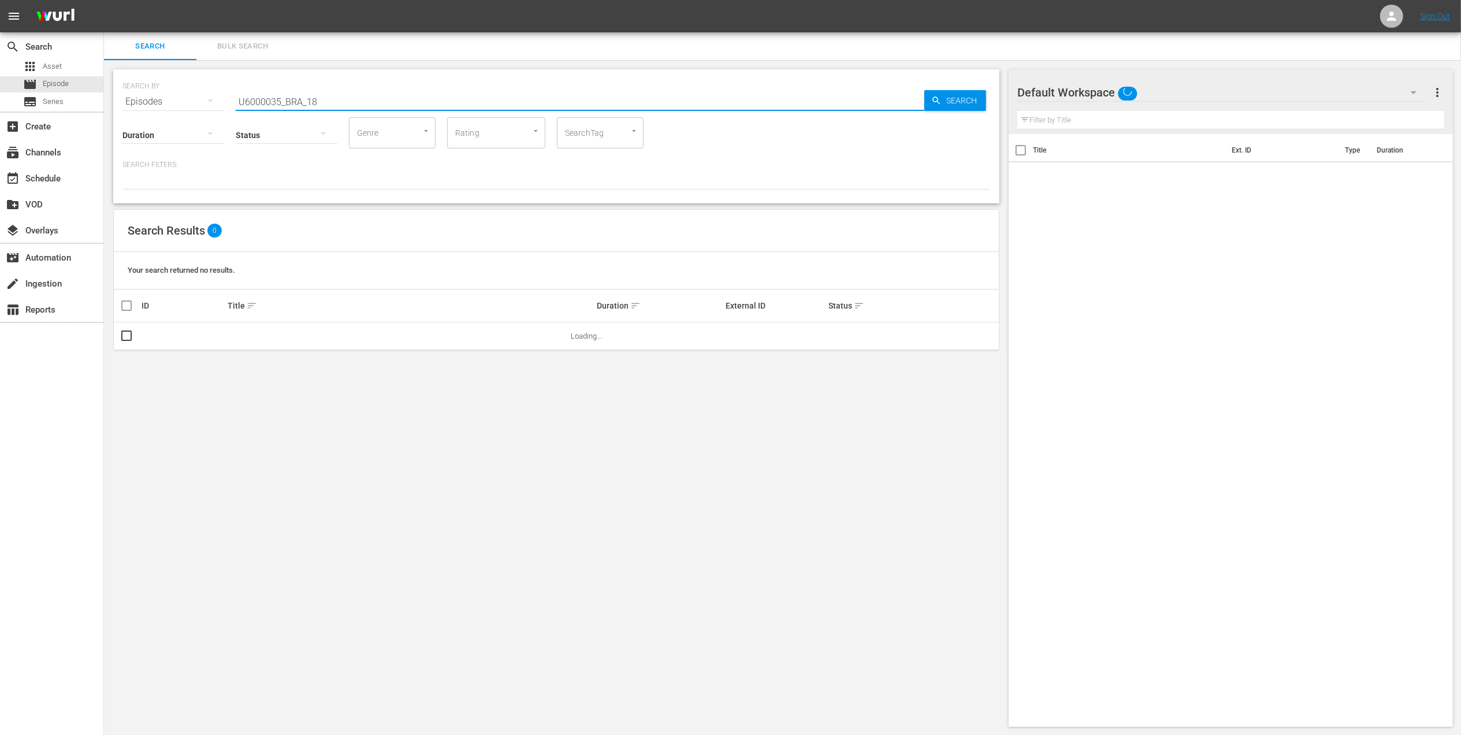
click at [280, 109] on div "SEARCH BY Search By Episodes Search ID, Title, Description, Keywords, or Catego…" at bounding box center [556, 136] width 886 height 134
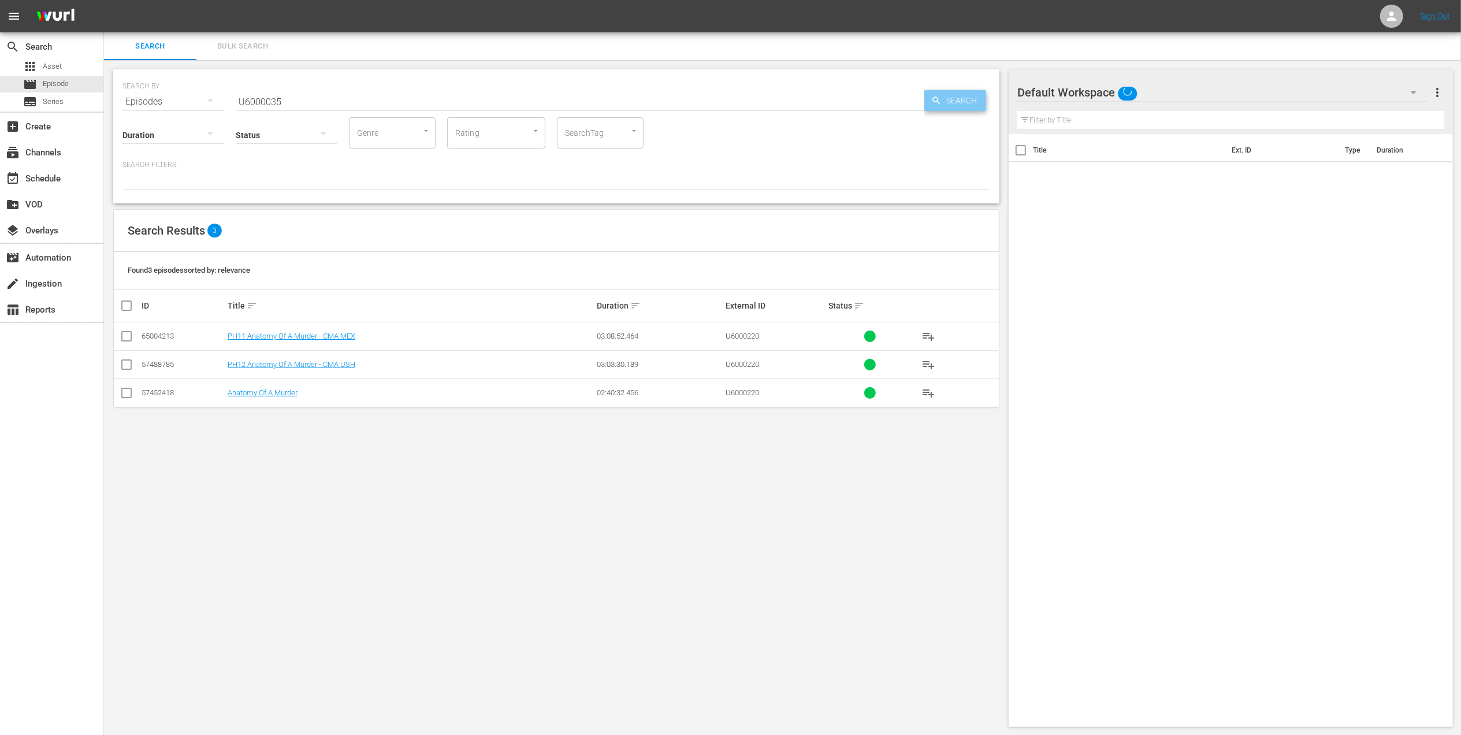
click at [953, 105] on span "Search" at bounding box center [964, 100] width 44 height 21
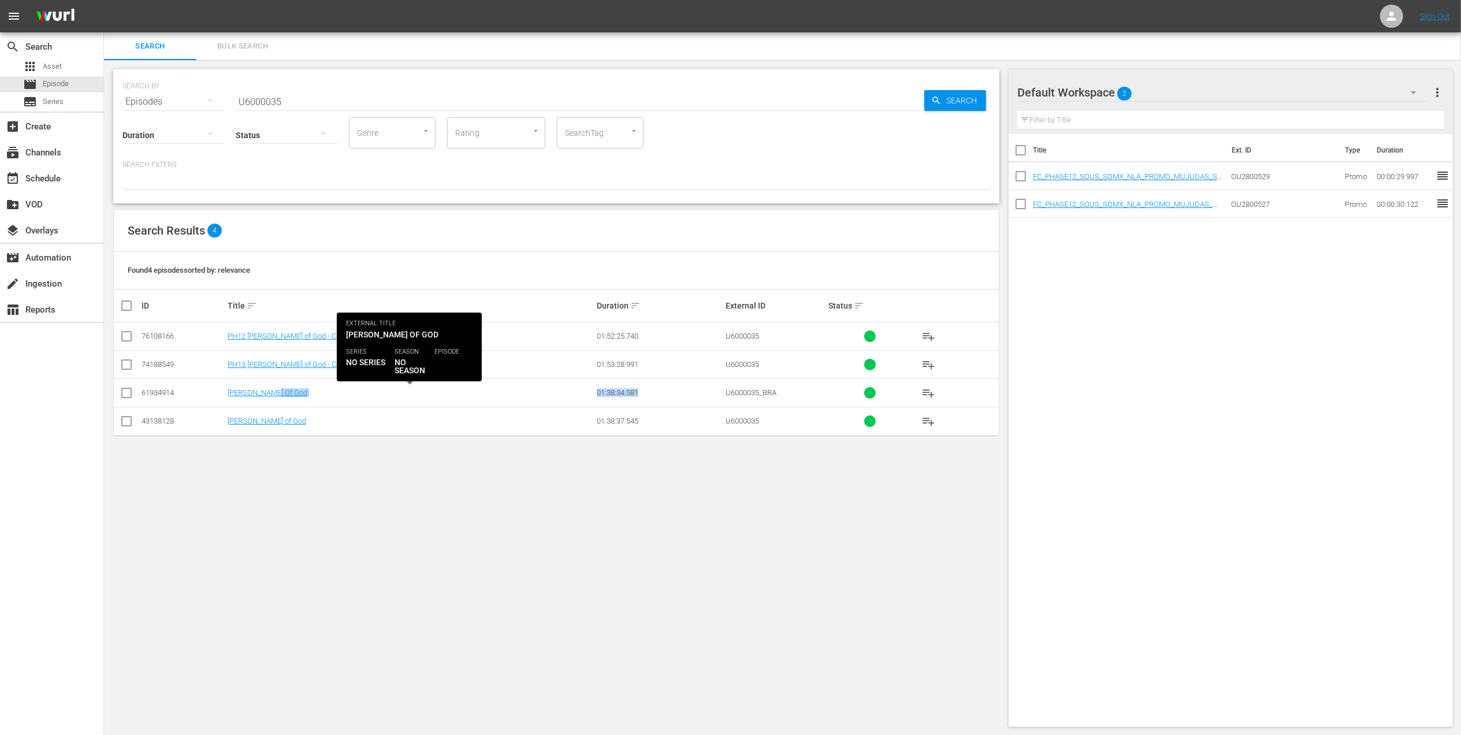
drag, startPoint x: 683, startPoint y: 391, endPoint x: 570, endPoint y: 391, distance: 113.2
click at [570, 391] on tr "61934914 [PERSON_NAME] Of God 01:38:34.581 U6000035_BRA playlist_add" at bounding box center [556, 392] width 885 height 28
drag, startPoint x: 570, startPoint y: 391, endPoint x: 634, endPoint y: 399, distance: 64.6
copy tr "01:38:34.581"
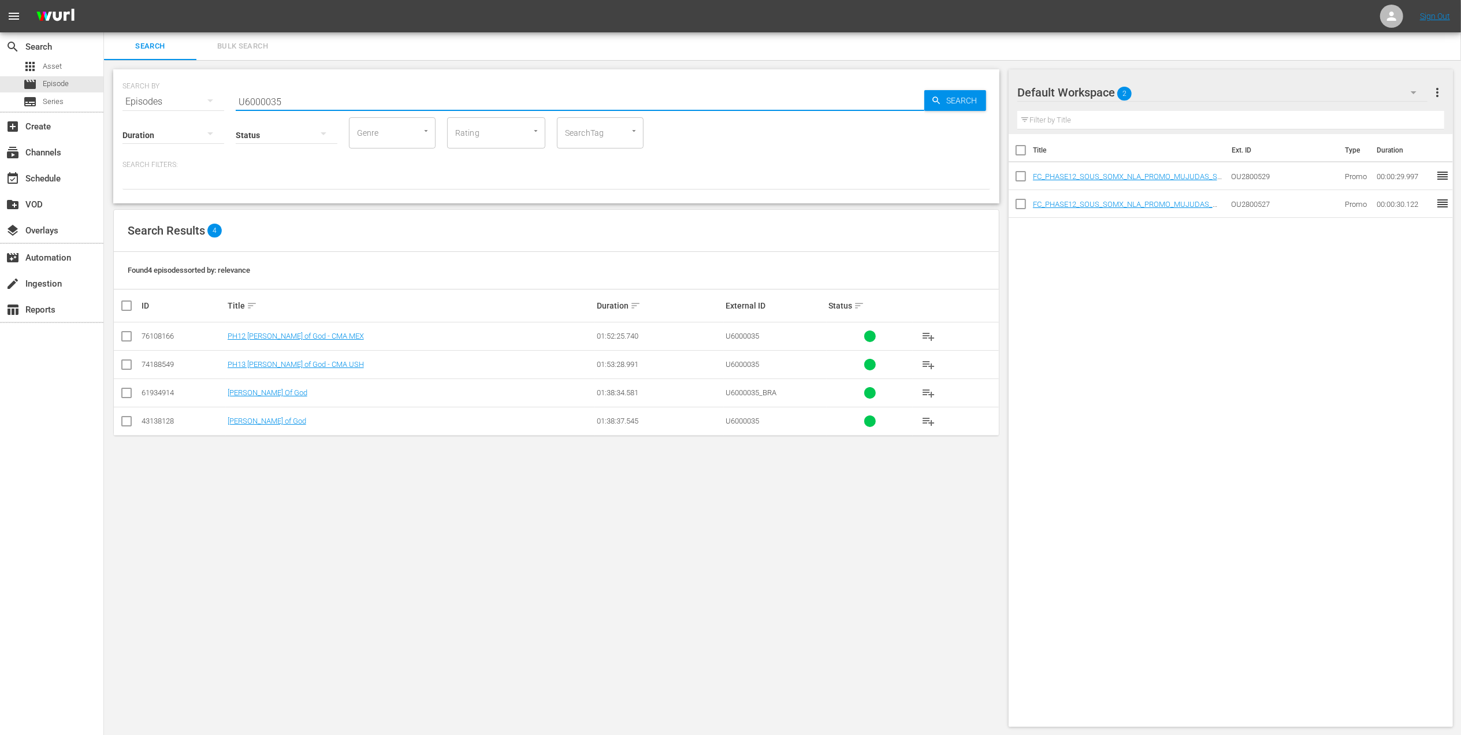
click at [250, 93] on input "U6000035" at bounding box center [580, 102] width 689 height 28
paste input "220_BRA_A14"
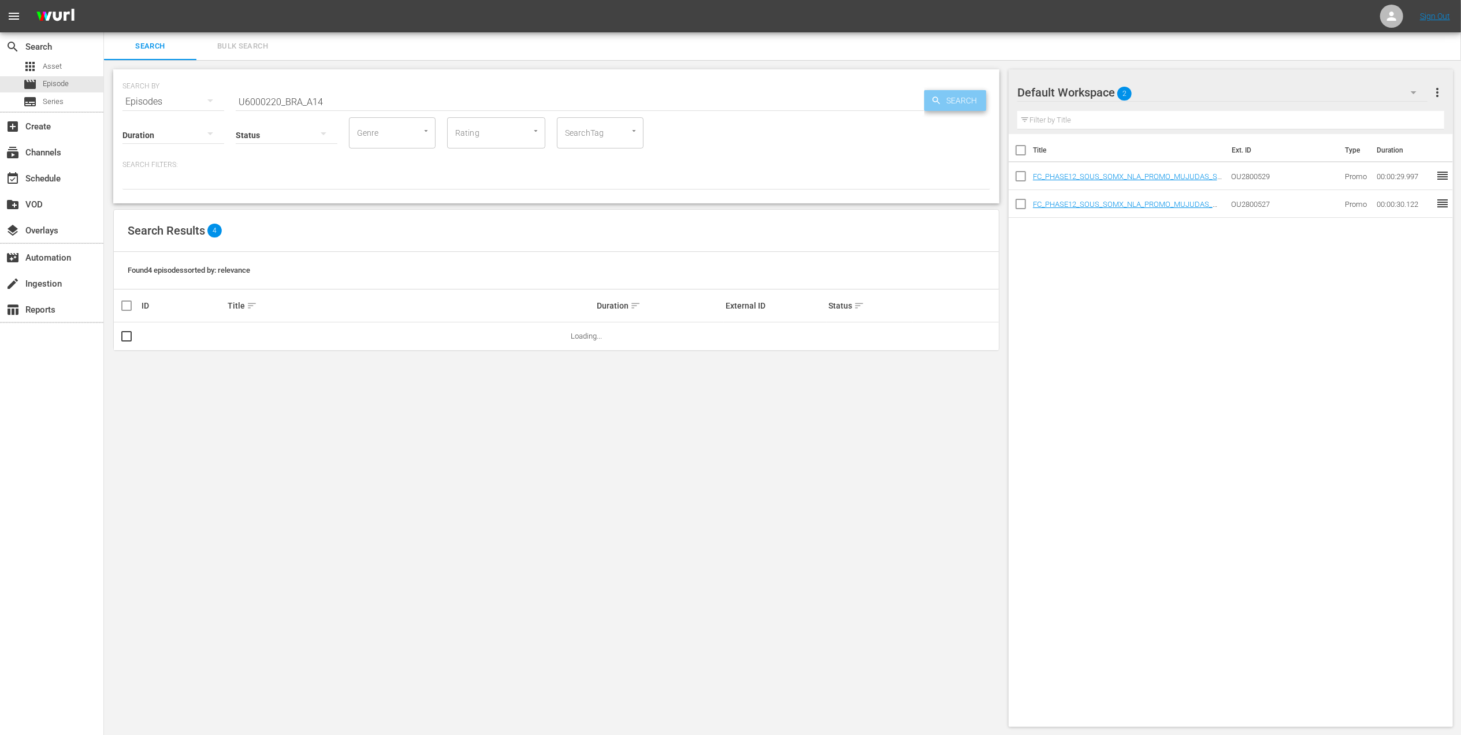
click at [949, 95] on span "Search" at bounding box center [964, 100] width 44 height 21
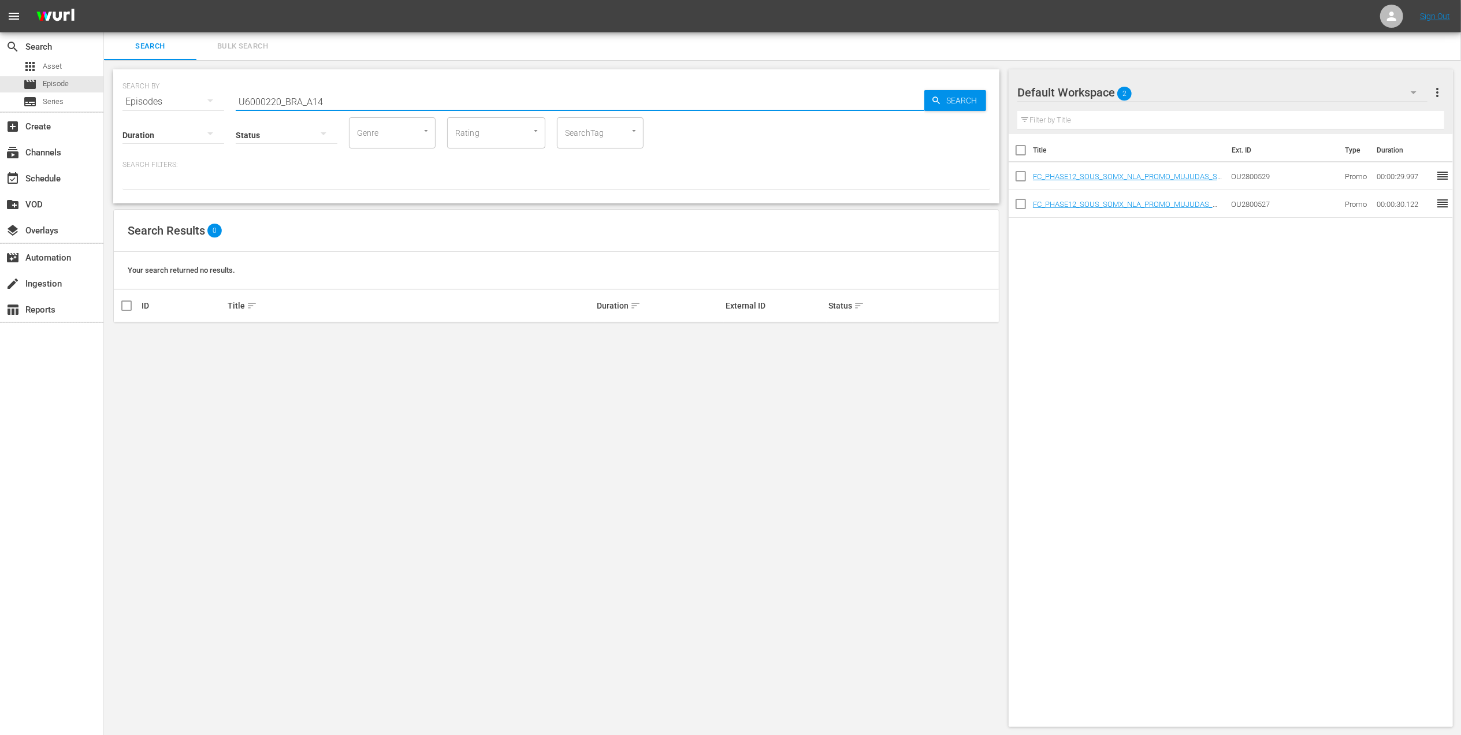
drag, startPoint x: 322, startPoint y: 102, endPoint x: 284, endPoint y: 102, distance: 37.6
click at [284, 102] on input "U6000220_BRA_A14" at bounding box center [580, 102] width 689 height 28
type input "U6000220"
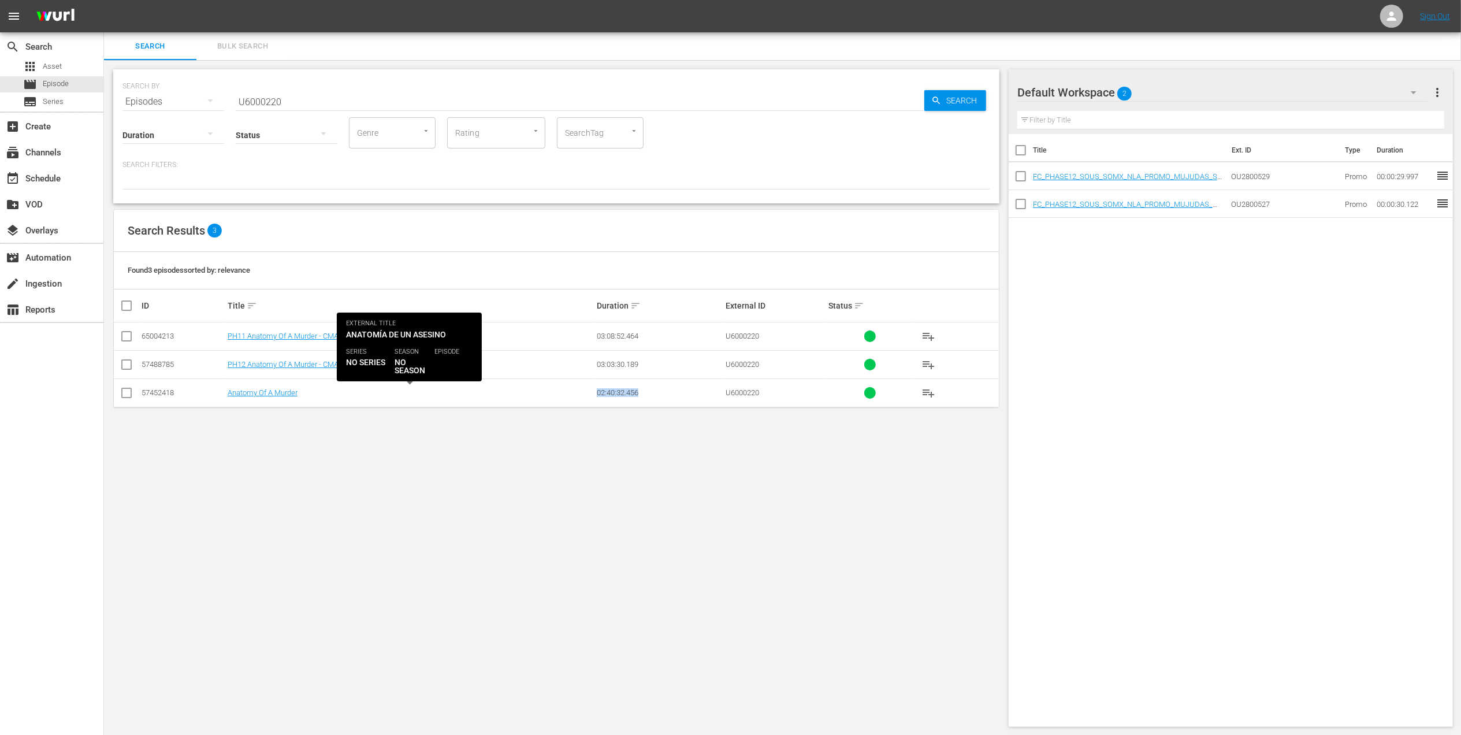
drag, startPoint x: 644, startPoint y: 391, endPoint x: 574, endPoint y: 394, distance: 70.0
click at [574, 394] on tr "57452418 Anatomy Of A Murder 02:40:32.456 U6000220 playlist_add" at bounding box center [556, 392] width 885 height 28
drag, startPoint x: 574, startPoint y: 394, endPoint x: 601, endPoint y: 396, distance: 27.2
copy tr "02:40:32.456"
click at [551, 599] on div "SEARCH BY Search By Episodes Search ID, Title, Description, Keywords, or Catego…" at bounding box center [556, 398] width 905 height 676
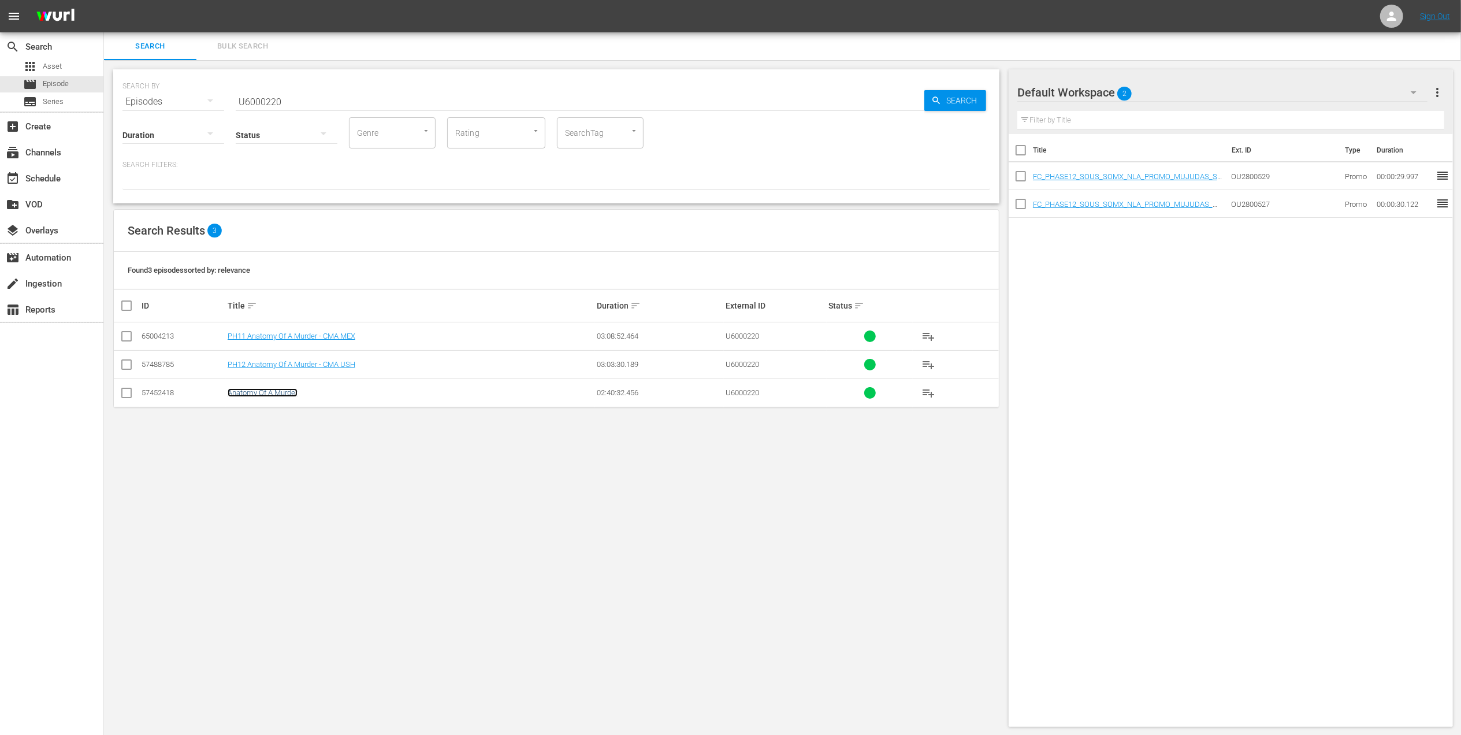
click at [278, 391] on link "Anatomy Of A Murder" at bounding box center [263, 392] width 70 height 9
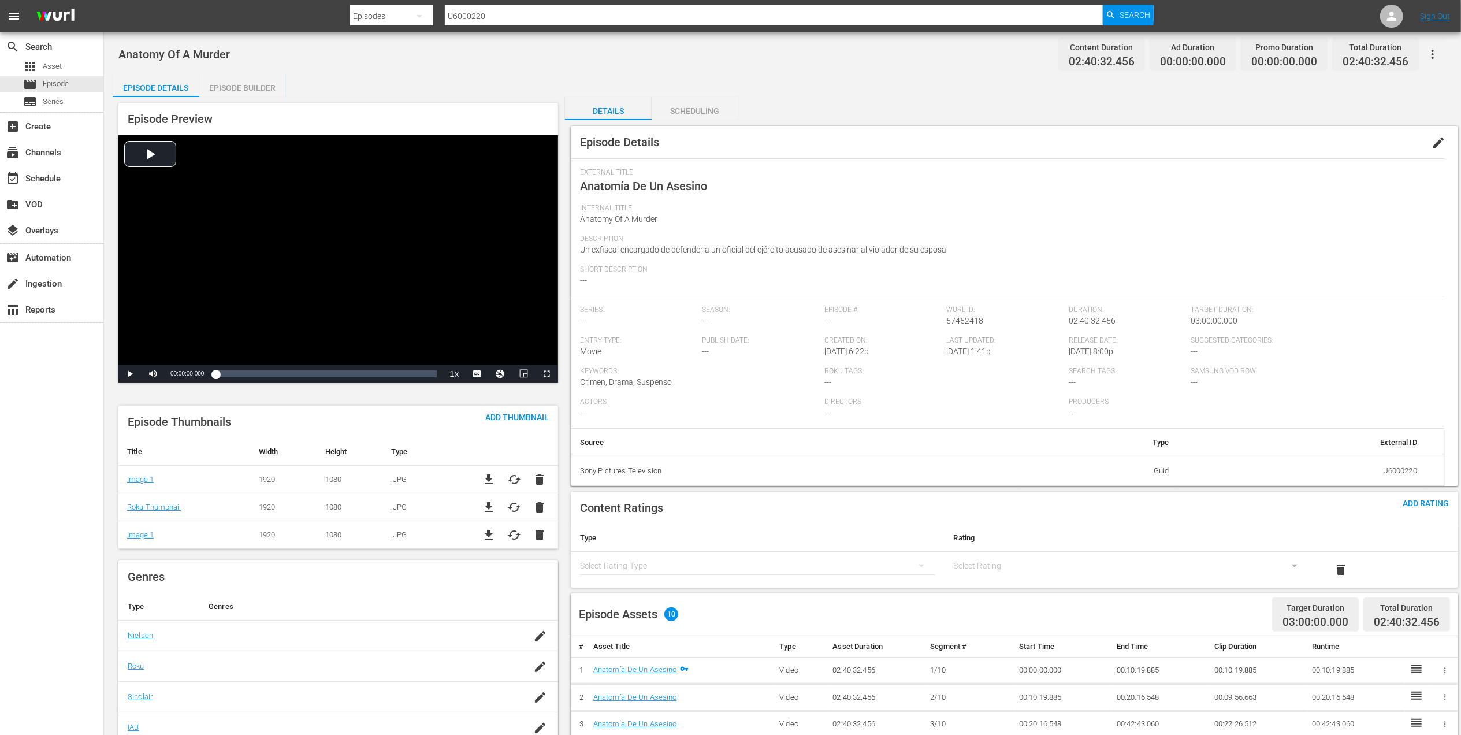
click at [213, 86] on div "Episode Builder" at bounding box center [242, 88] width 87 height 28
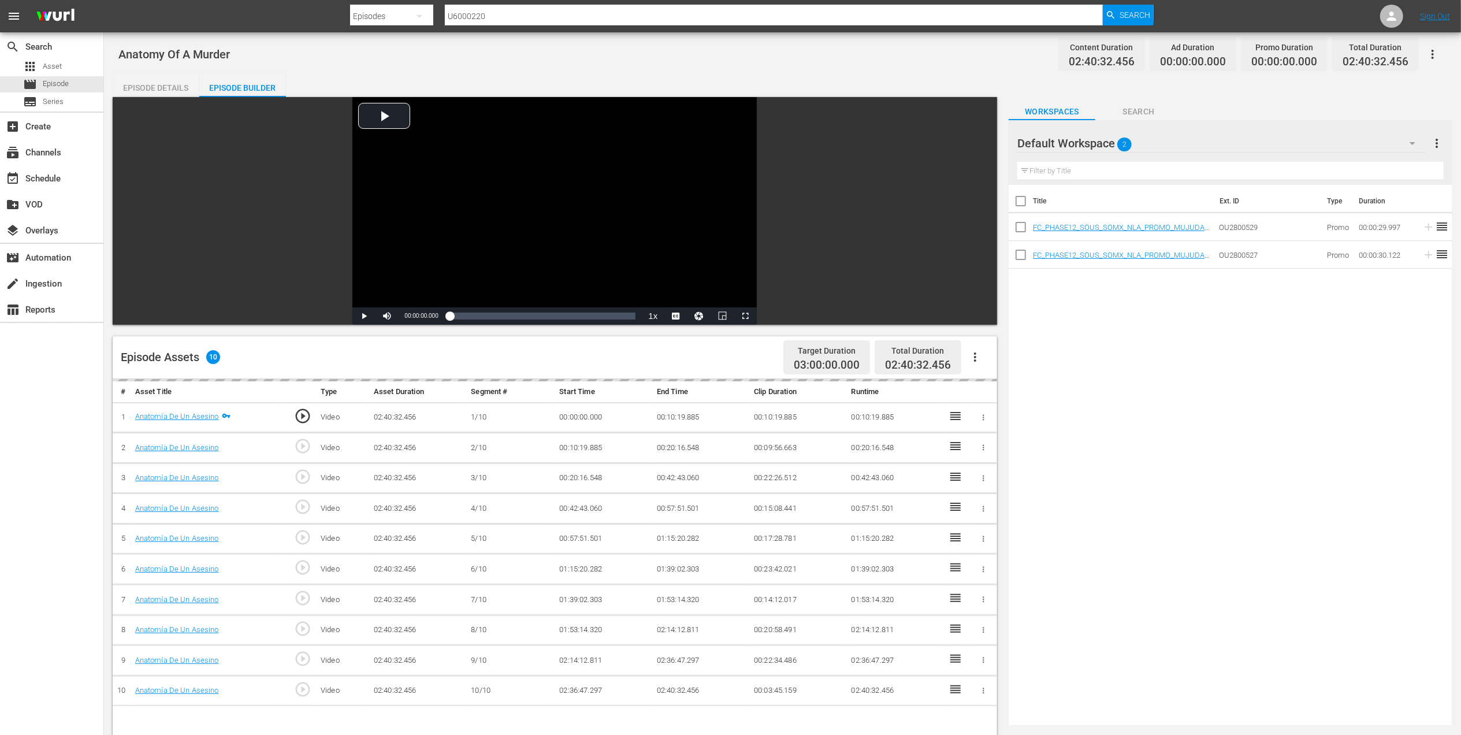
click at [184, 79] on div "Episode Details" at bounding box center [156, 88] width 87 height 28
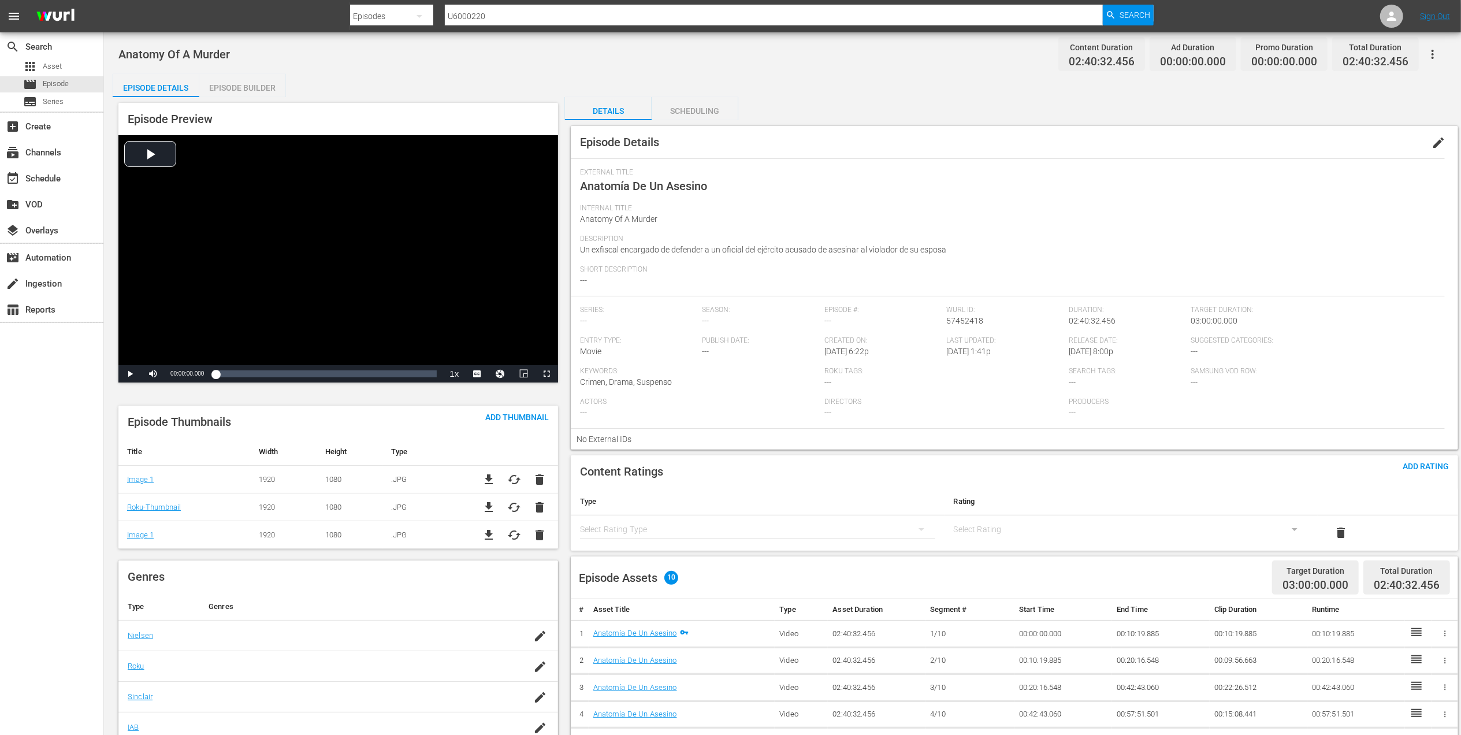
click at [229, 92] on div "Episode Builder" at bounding box center [242, 88] width 87 height 28
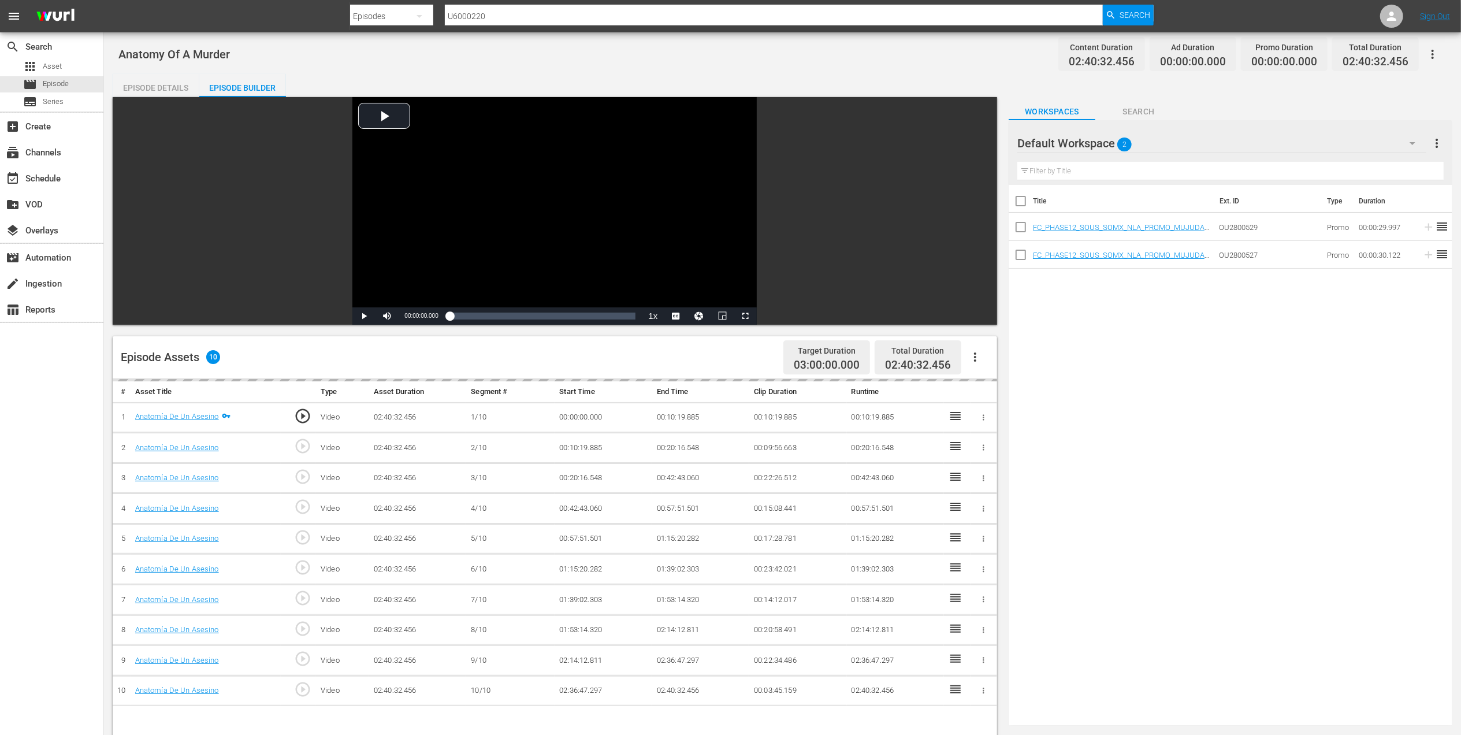
click at [181, 79] on div "Episode Details" at bounding box center [156, 88] width 87 height 28
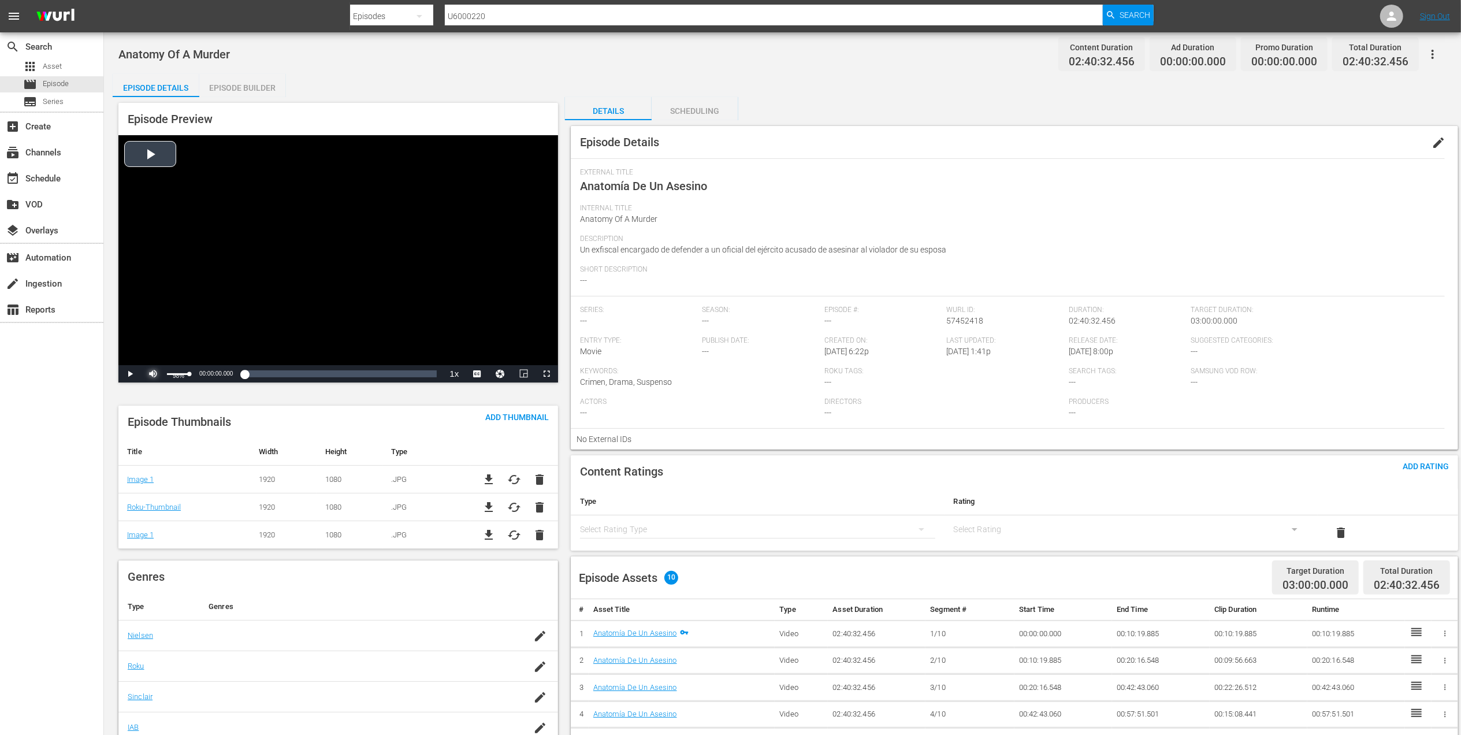
drag, startPoint x: 149, startPoint y: 367, endPoint x: 190, endPoint y: 370, distance: 41.1
click at [190, 370] on div "Mute 98%" at bounding box center [168, 373] width 52 height 17
drag, startPoint x: 190, startPoint y: 370, endPoint x: 132, endPoint y: 369, distance: 57.8
click at [132, 369] on div "Play Unmute 0% Current Time 00:00:00.000 / Duration 02:40:32.456 Loaded : 0.06%…" at bounding box center [338, 373] width 440 height 17
click at [130, 374] on span "Video Player" at bounding box center [130, 374] width 0 height 0
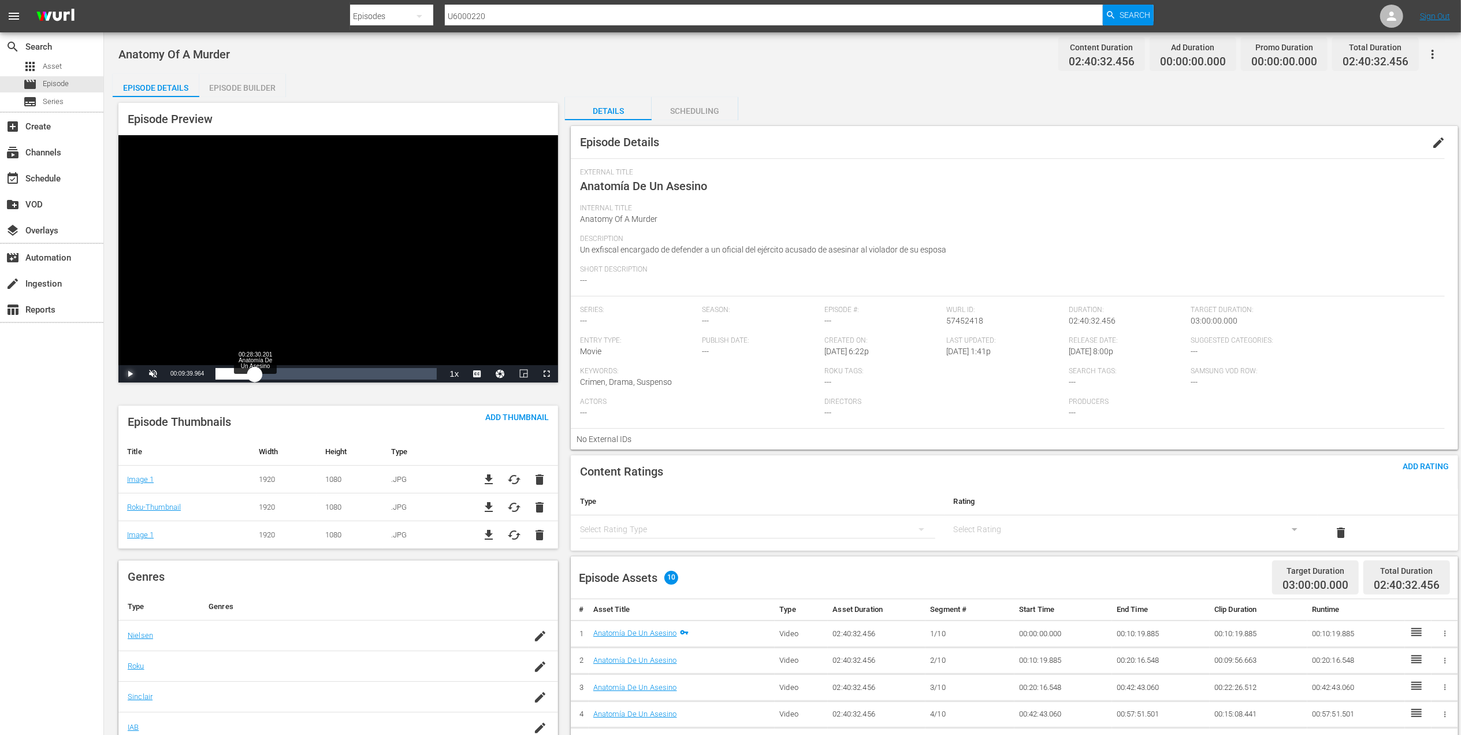
drag, startPoint x: 229, startPoint y: 373, endPoint x: 257, endPoint y: 373, distance: 27.7
click at [257, 373] on div "Loaded : 0.25% 00:28:30.201 Anatomía De Un Asesino 00:00:01.217" at bounding box center [325, 374] width 221 height 12
drag, startPoint x: 257, startPoint y: 373, endPoint x: 265, endPoint y: 373, distance: 7.5
click at [265, 373] on div "00:30:11.570" at bounding box center [239, 374] width 49 height 12
click at [477, 374] on span "Video Player" at bounding box center [477, 374] width 0 height 0
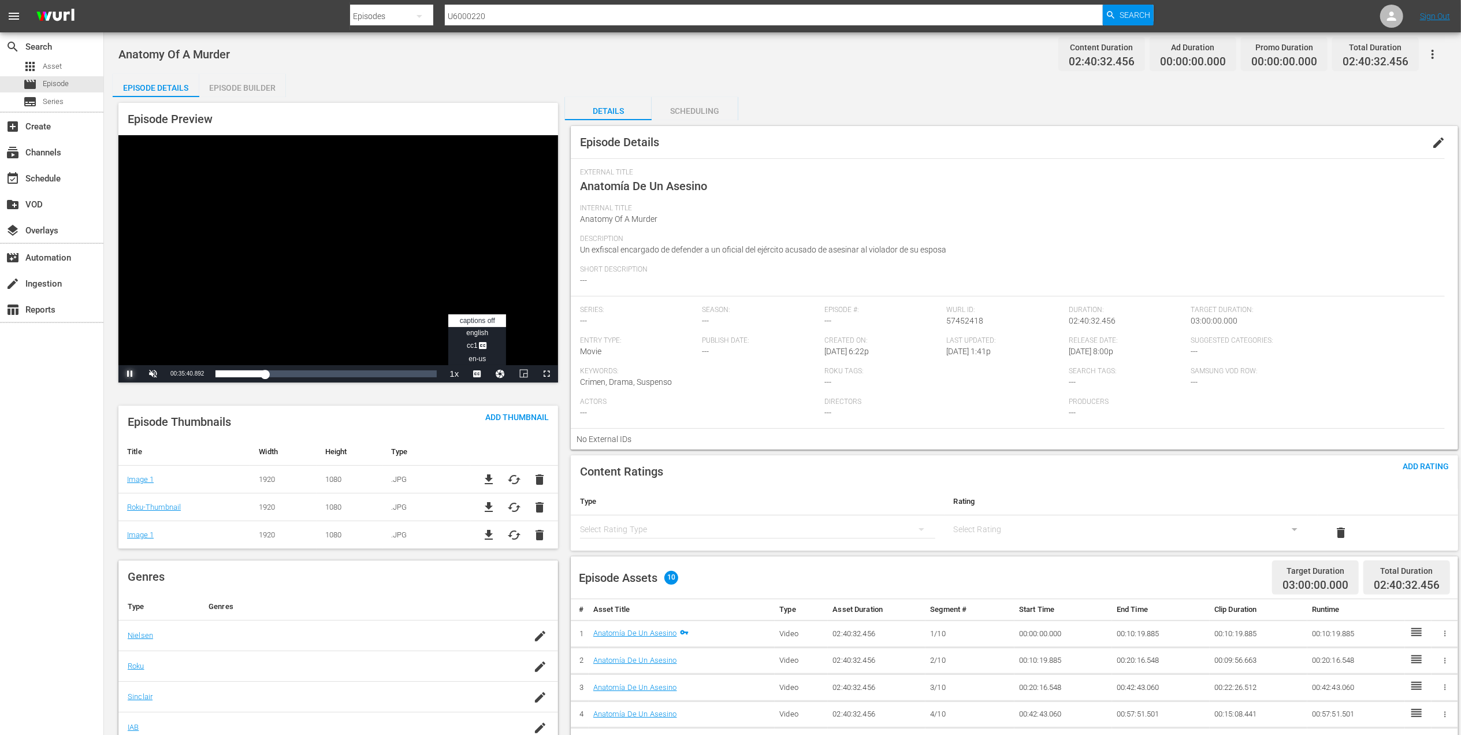
click at [130, 374] on span "Video Player" at bounding box center [130, 374] width 0 height 0
